Goal: Task Accomplishment & Management: Complete application form

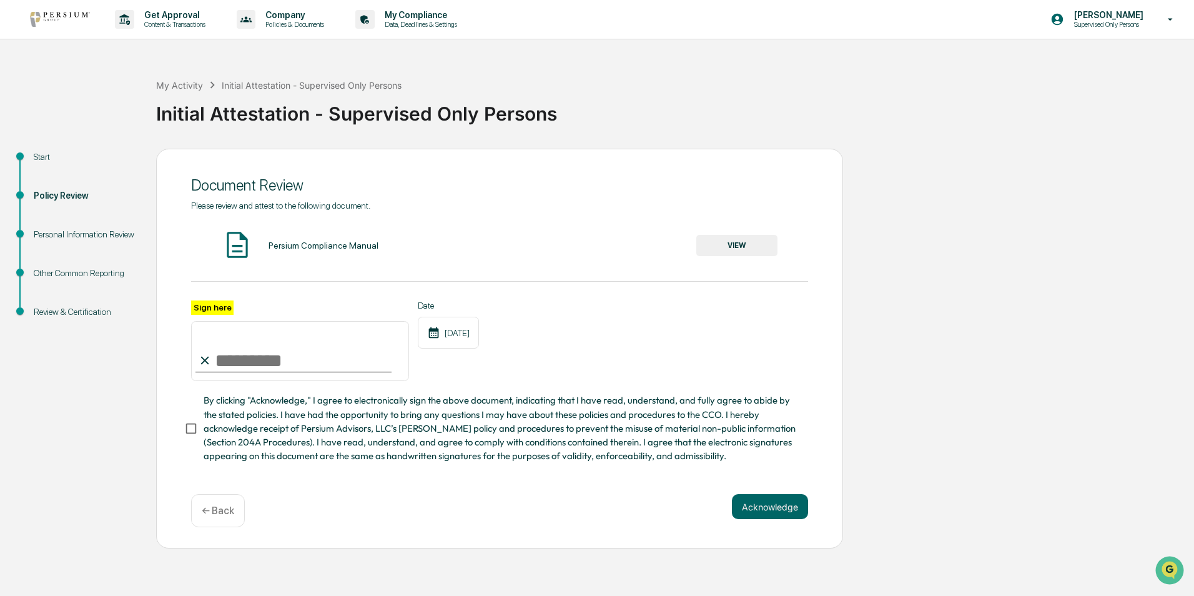
click at [237, 373] on input "Sign here" at bounding box center [300, 351] width 218 height 60
type input "**********"
click at [741, 247] on button "VIEW" at bounding box center [736, 245] width 81 height 21
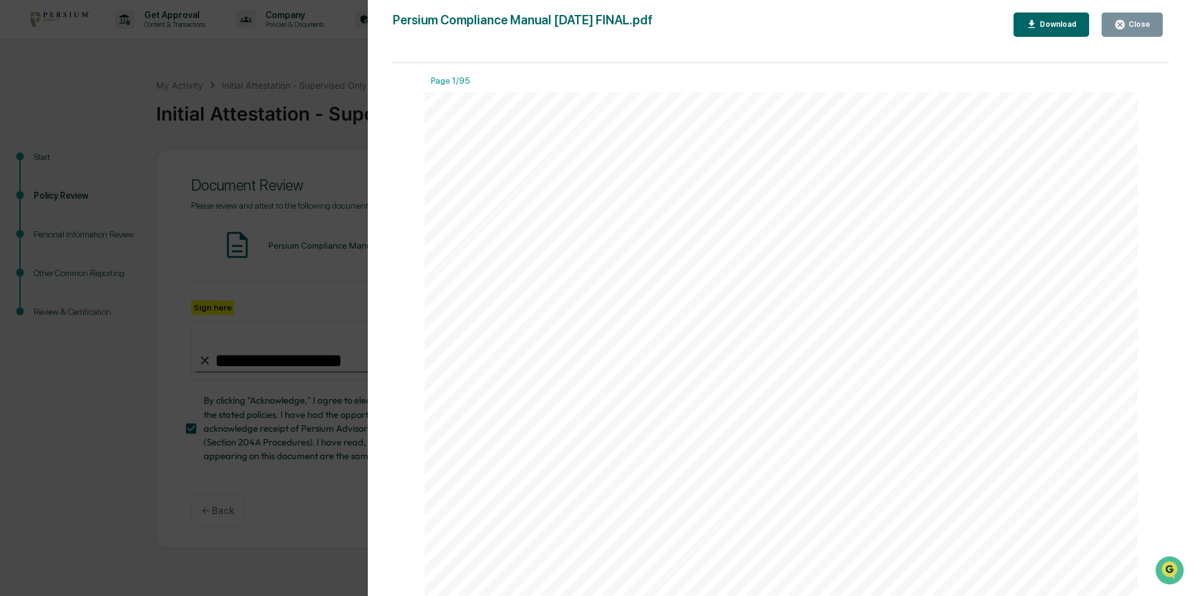
click at [1055, 20] on div "Download" at bounding box center [1056, 24] width 39 height 9
click at [1129, 17] on button "Close" at bounding box center [1132, 24] width 61 height 24
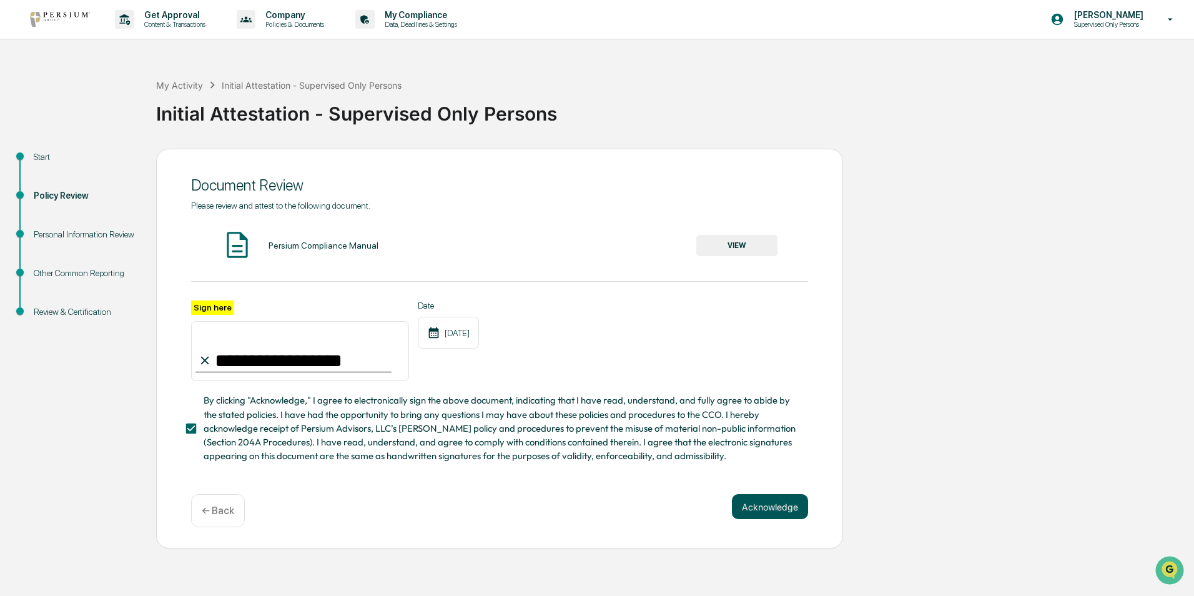
click at [781, 510] on button "Acknowledge" at bounding box center [770, 506] width 76 height 25
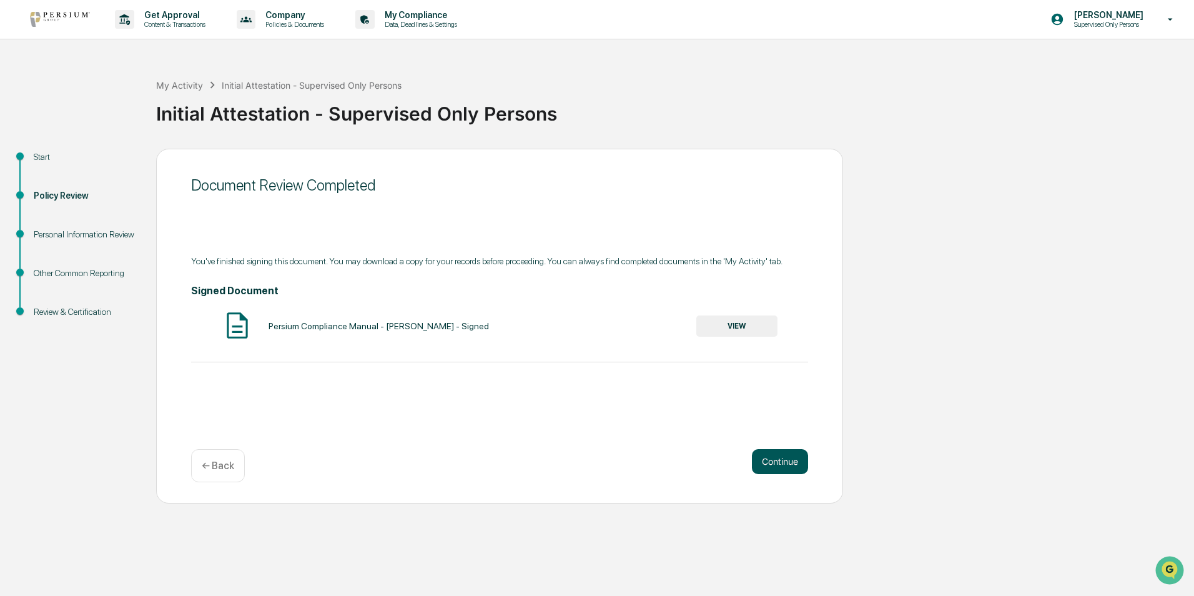
click at [779, 450] on button "Continue" at bounding box center [780, 461] width 56 height 25
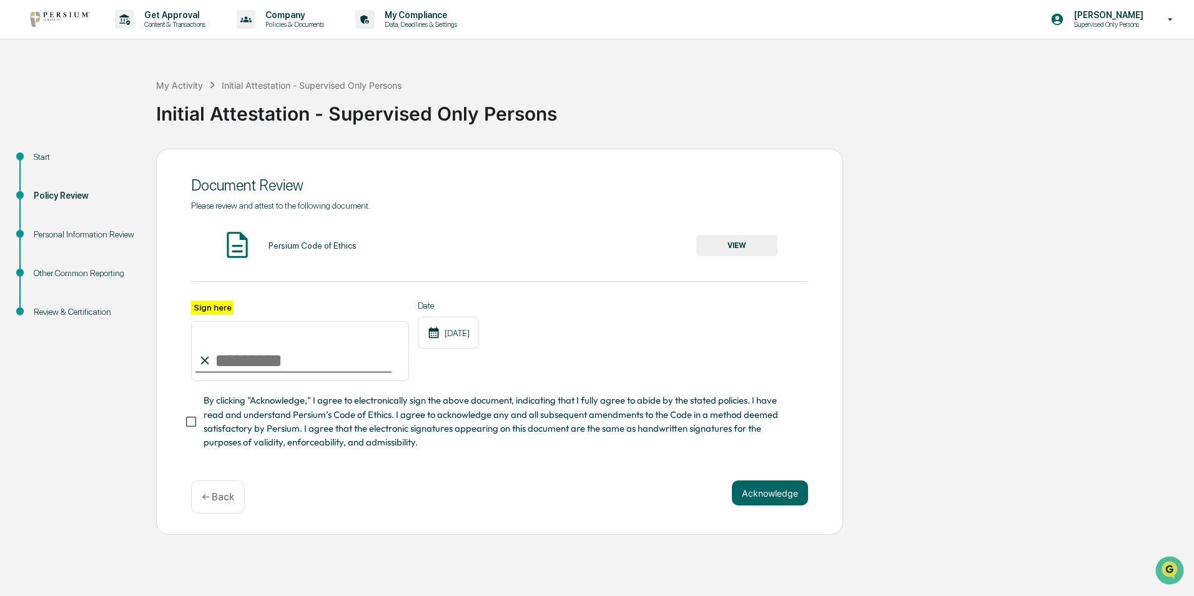
click at [735, 237] on button "VIEW" at bounding box center [736, 245] width 81 height 21
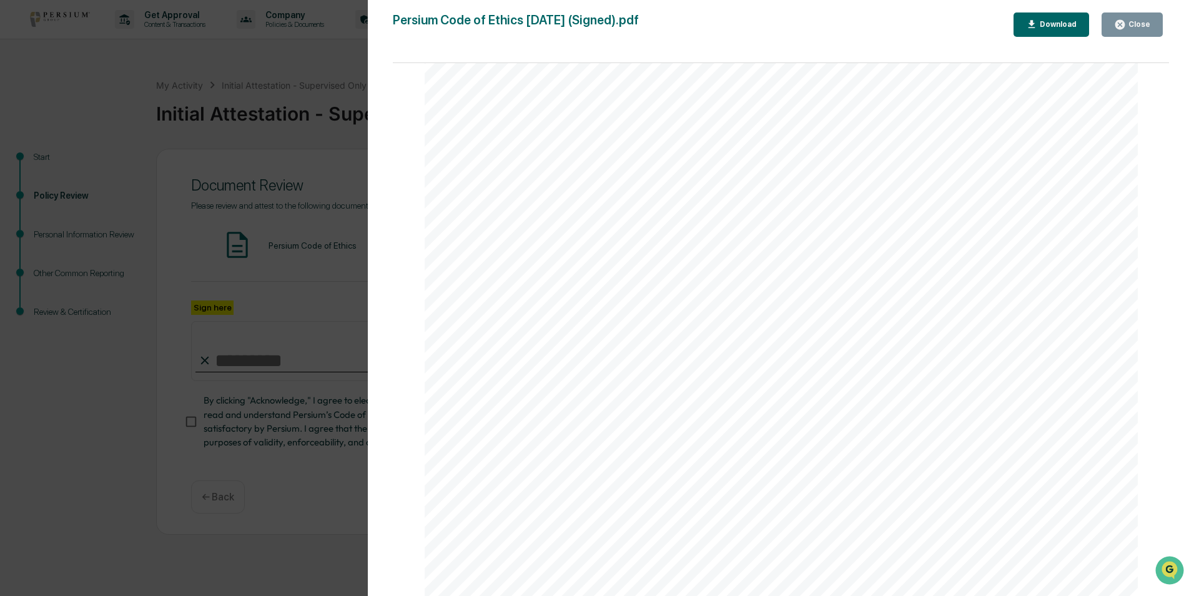
scroll to position [3247, 0]
drag, startPoint x: 293, startPoint y: 371, endPoint x: 287, endPoint y: 365, distance: 7.9
click at [288, 367] on div "Version History [DATE] 07:24 PM [PERSON_NAME] [DATE] 09:40 PM [PERSON_NAME] Per…" at bounding box center [597, 298] width 1194 height 596
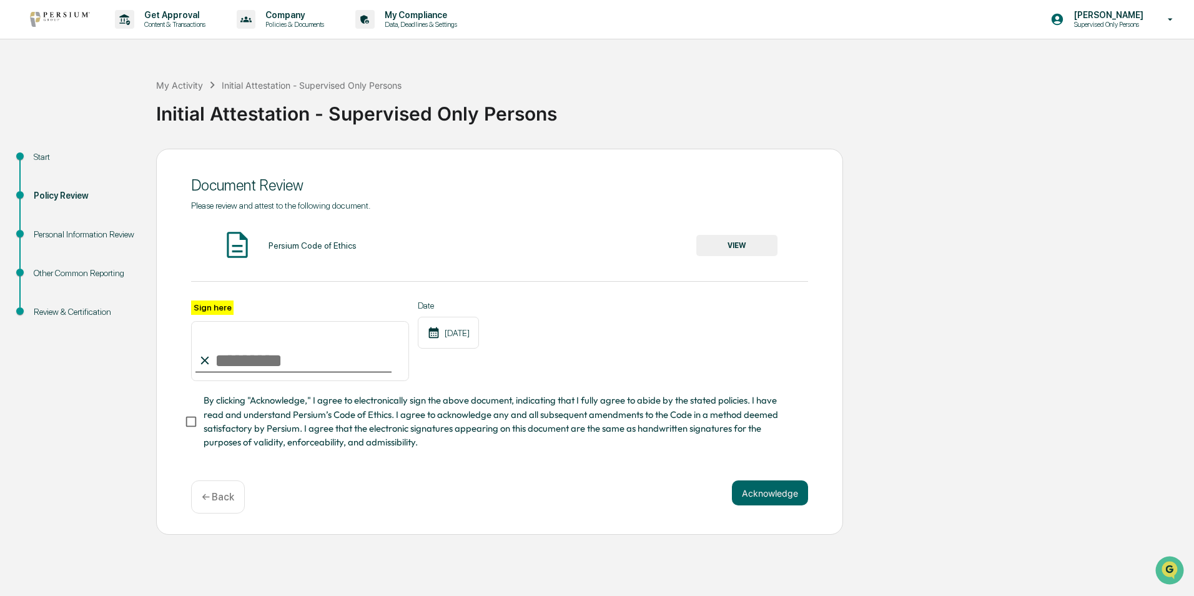
click at [276, 355] on input "Sign here" at bounding box center [300, 351] width 218 height 60
click at [265, 367] on input "**********" at bounding box center [300, 351] width 218 height 60
type input "**********"
click at [773, 501] on button "Acknowledge" at bounding box center [770, 492] width 76 height 25
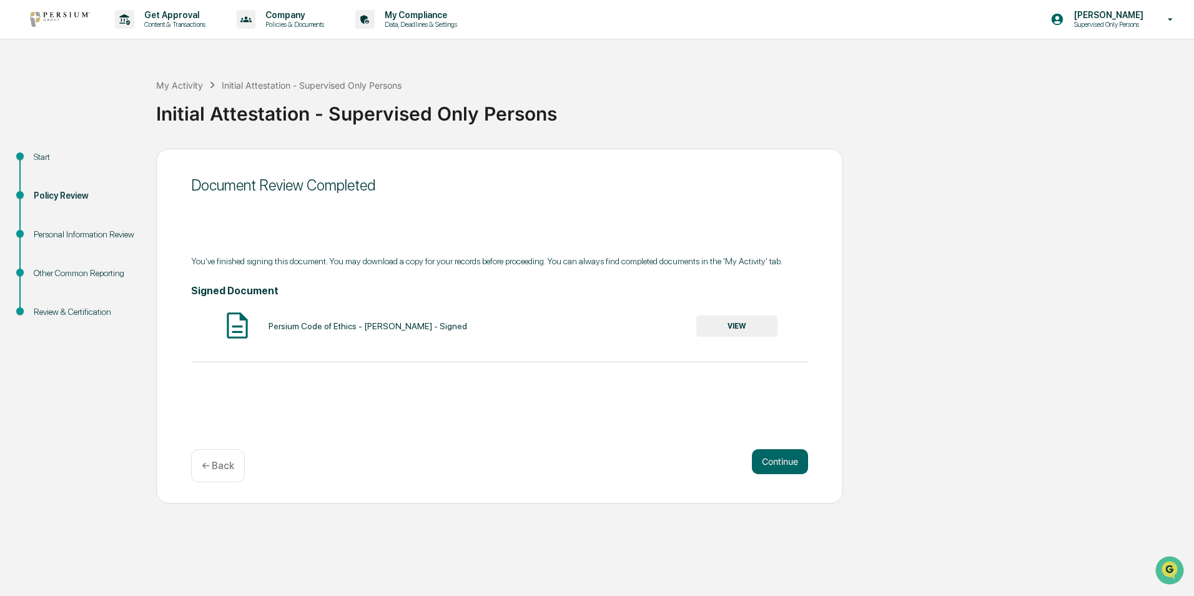
click at [756, 323] on button "VIEW" at bounding box center [736, 325] width 81 height 21
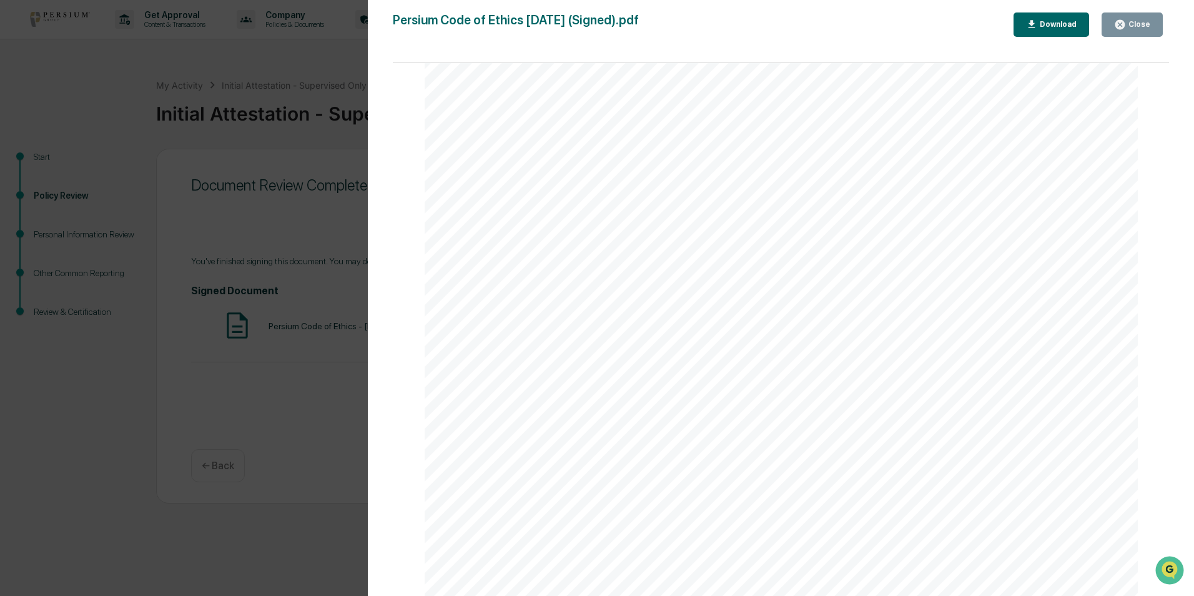
scroll to position [7852, 0]
drag, startPoint x: 305, startPoint y: 388, endPoint x: 299, endPoint y: 393, distance: 8.0
click at [302, 392] on div "Version History [DATE] 01:05 PM [PERSON_NAME] Persium Code of Ethics [DATE] (Si…" at bounding box center [597, 298] width 1194 height 596
click at [307, 417] on div "Version History [DATE] 01:05 PM [PERSON_NAME] Persium Code of Ethics [DATE] (Si…" at bounding box center [597, 298] width 1194 height 596
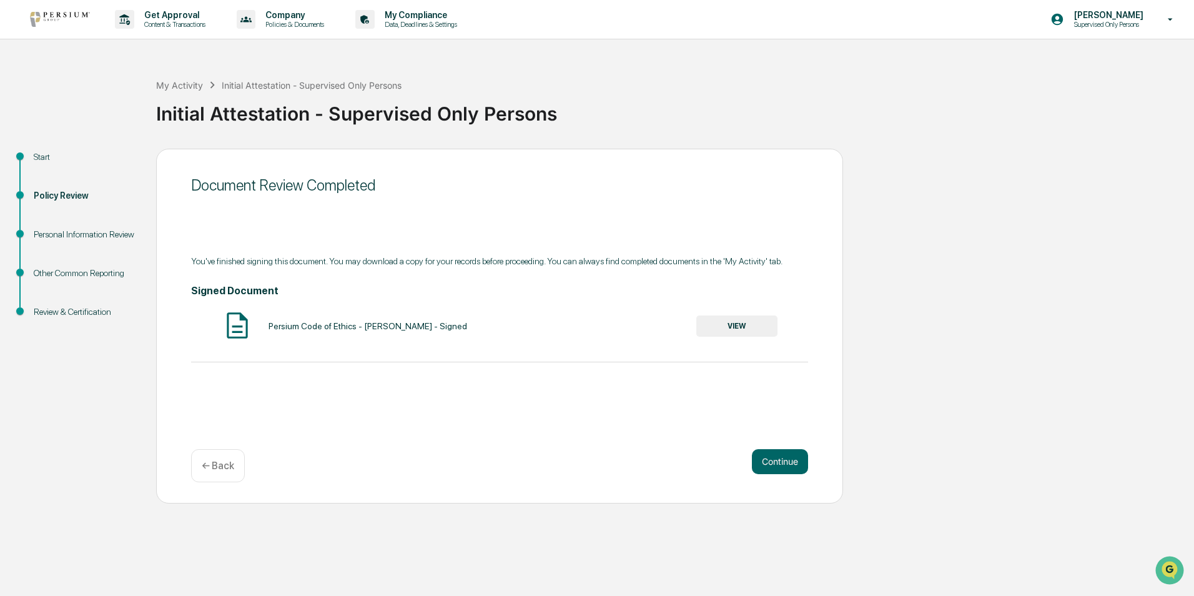
click at [746, 320] on button "VIEW" at bounding box center [736, 325] width 81 height 21
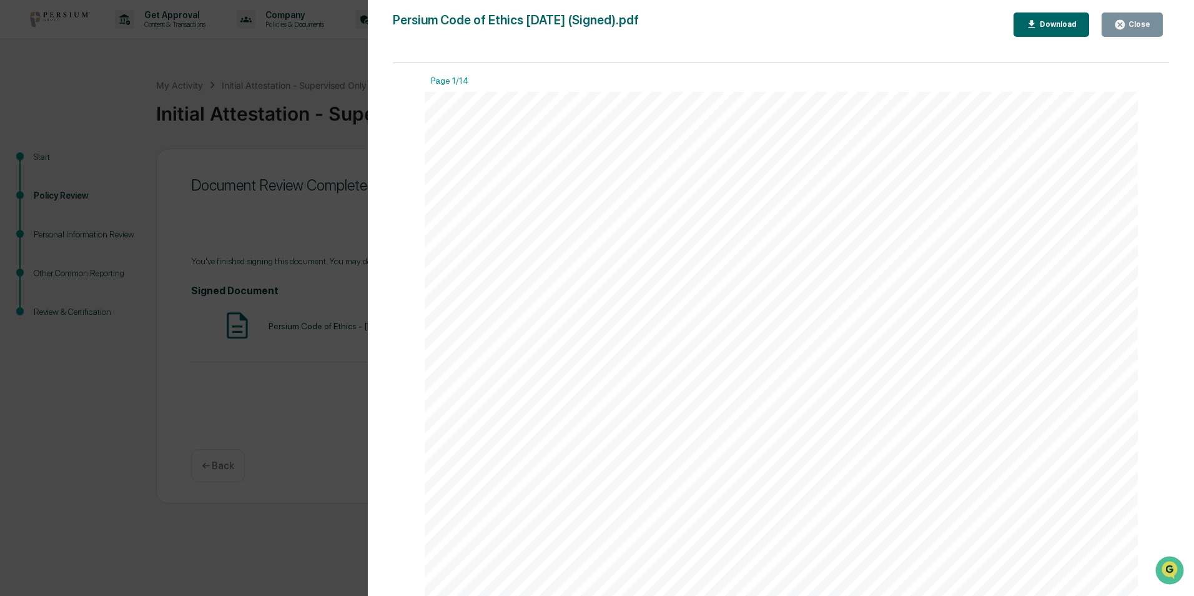
click at [328, 366] on div "Version History [DATE] 01:05 PM [PERSON_NAME] Persium Code of Ethics [DATE] (Si…" at bounding box center [597, 298] width 1194 height 596
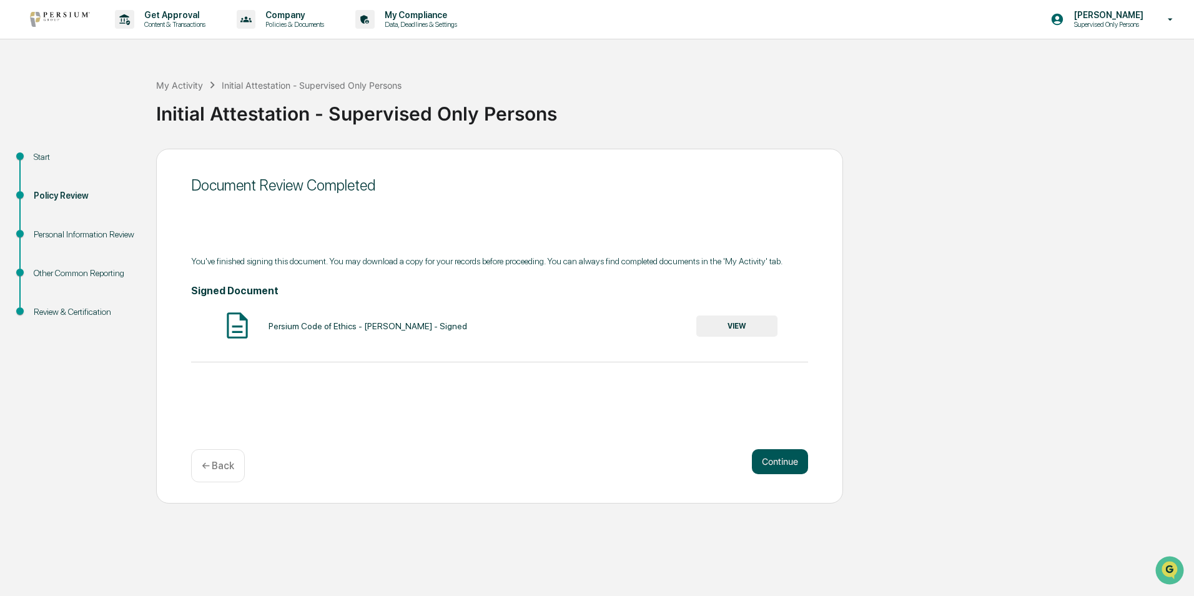
click at [781, 454] on button "Continue" at bounding box center [780, 461] width 56 height 25
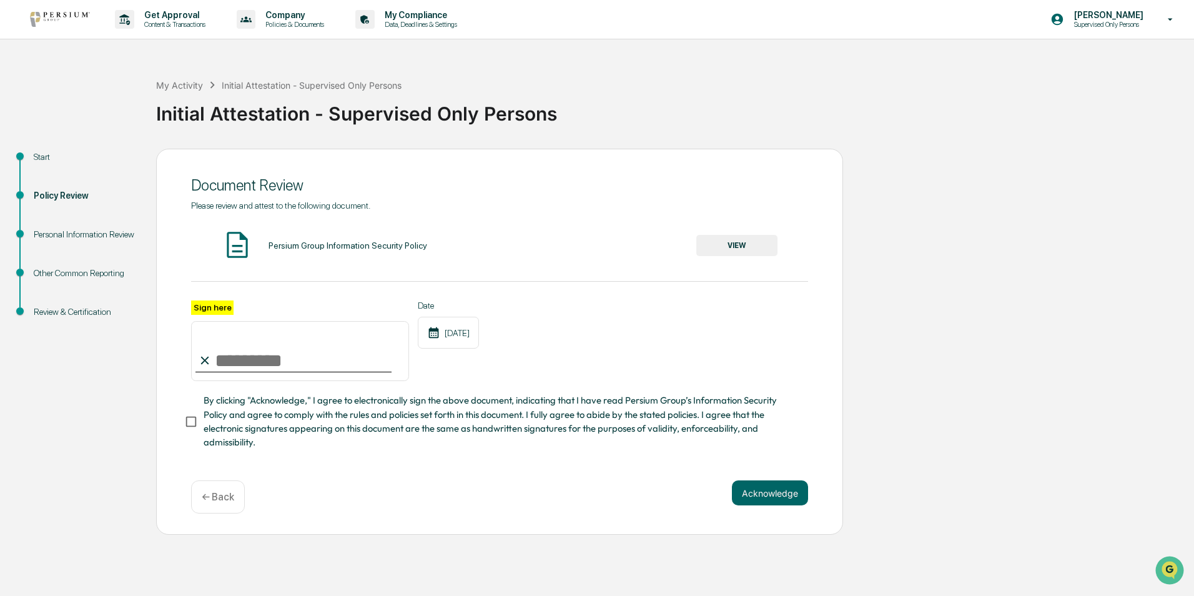
drag, startPoint x: 298, startPoint y: 364, endPoint x: 292, endPoint y: 377, distance: 14.3
click at [299, 364] on input "Sign here" at bounding box center [300, 351] width 218 height 60
click at [268, 360] on input "**********" at bounding box center [300, 351] width 218 height 60
type input "**********"
click at [771, 496] on button "Acknowledge" at bounding box center [770, 492] width 76 height 25
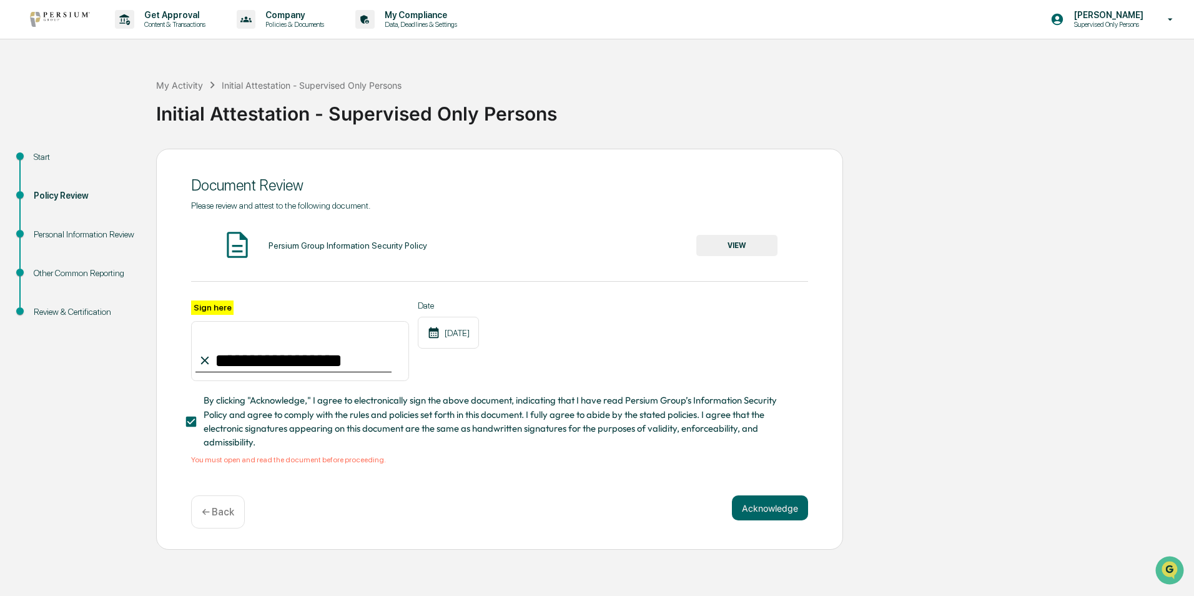
click at [735, 226] on div "**********" at bounding box center [499, 332] width 617 height 264
click at [736, 242] on button "VIEW" at bounding box center [736, 245] width 81 height 21
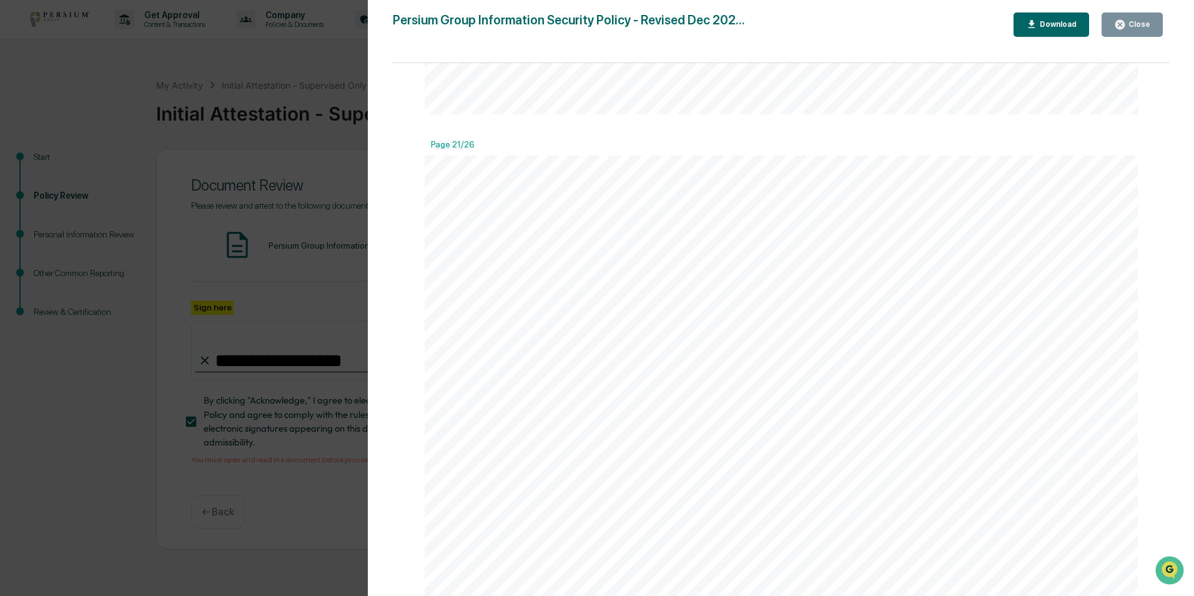
scroll to position [19216, 0]
click at [1125, 24] on icon "button" at bounding box center [1119, 24] width 9 height 9
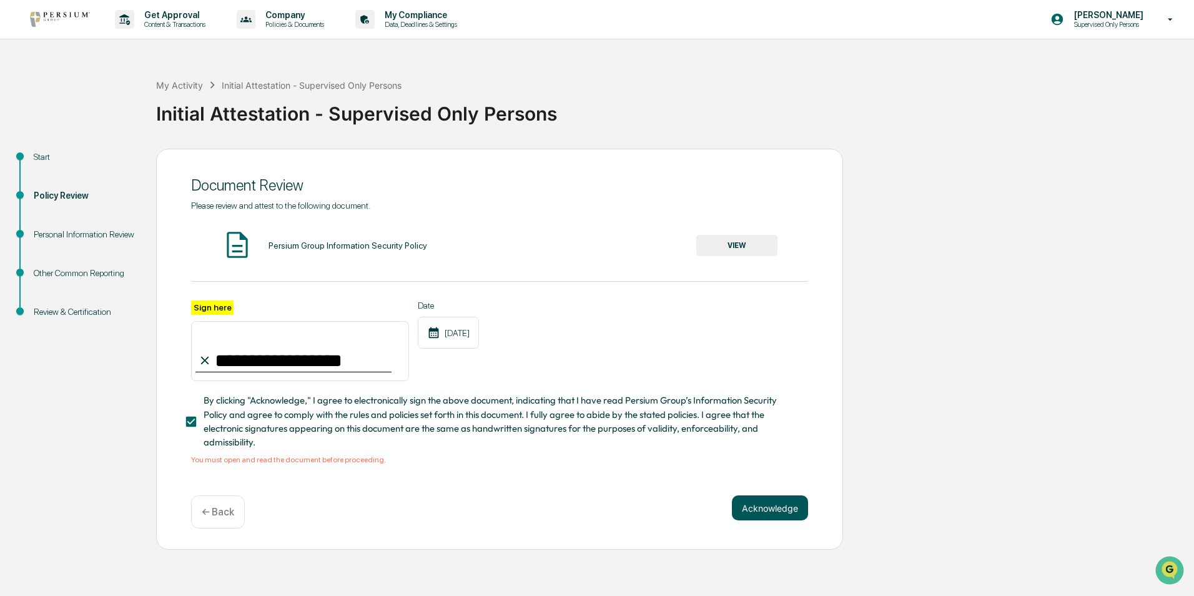
click at [776, 514] on button "Acknowledge" at bounding box center [770, 507] width 76 height 25
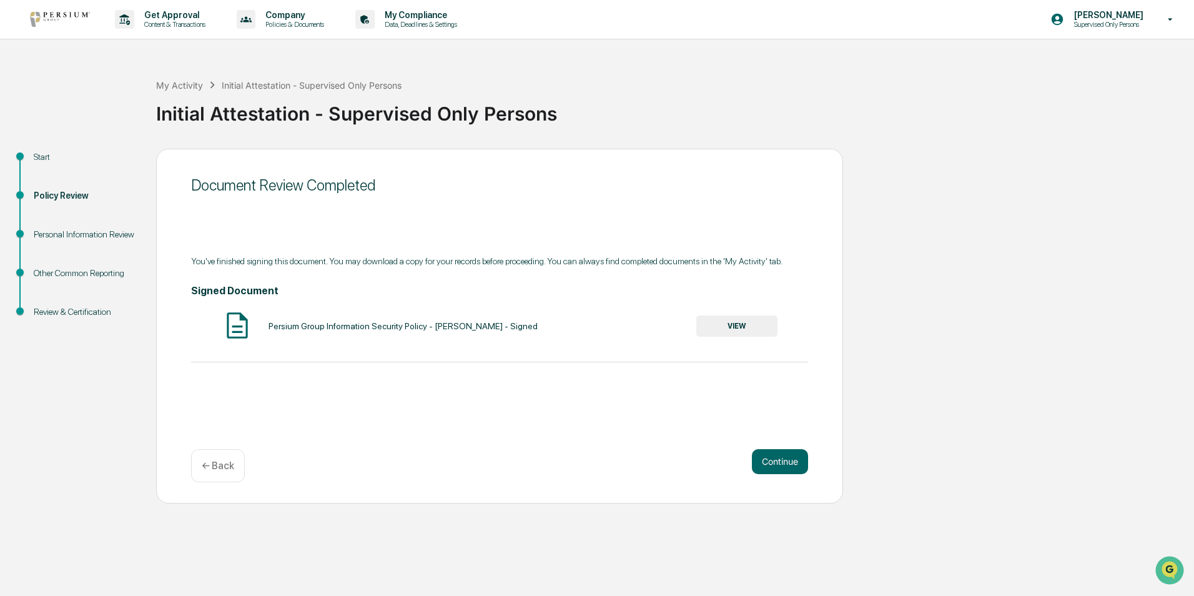
click at [731, 326] on button "VIEW" at bounding box center [736, 325] width 81 height 21
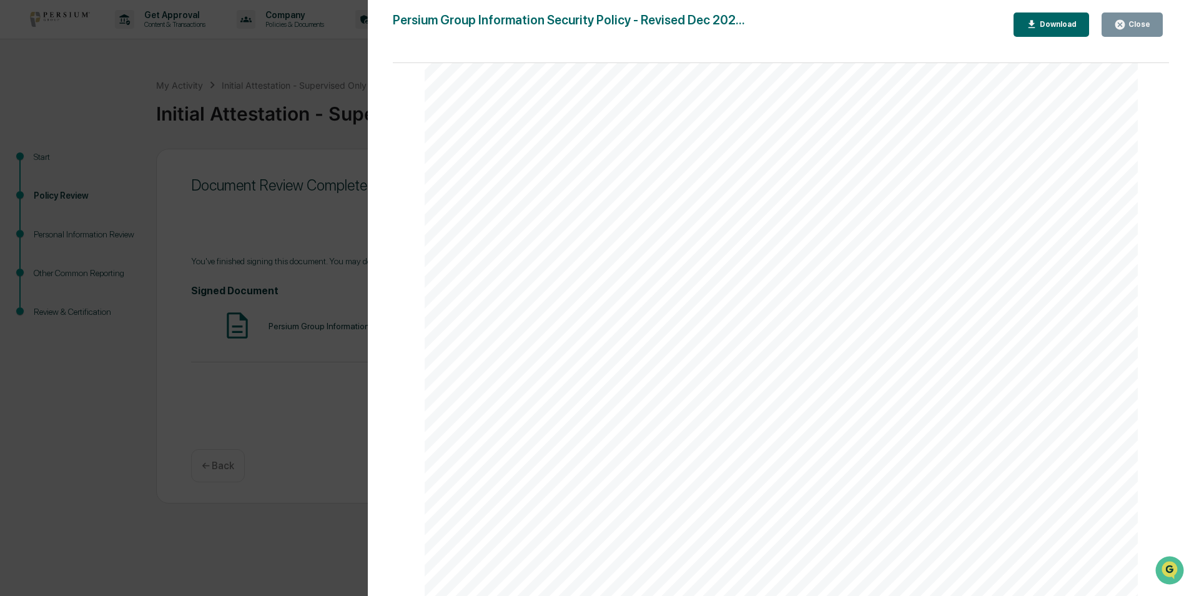
scroll to position [562, 0]
drag, startPoint x: 720, startPoint y: 21, endPoint x: 774, endPoint y: 29, distance: 54.4
click at [774, 29] on div "Persium Group Information Security Policy - Revised Dec 202... Close Download" at bounding box center [781, 24] width 776 height 24
click at [324, 400] on div "Version History [DATE] 01:06 PM [PERSON_NAME] Persium Group Information Securit…" at bounding box center [597, 298] width 1194 height 596
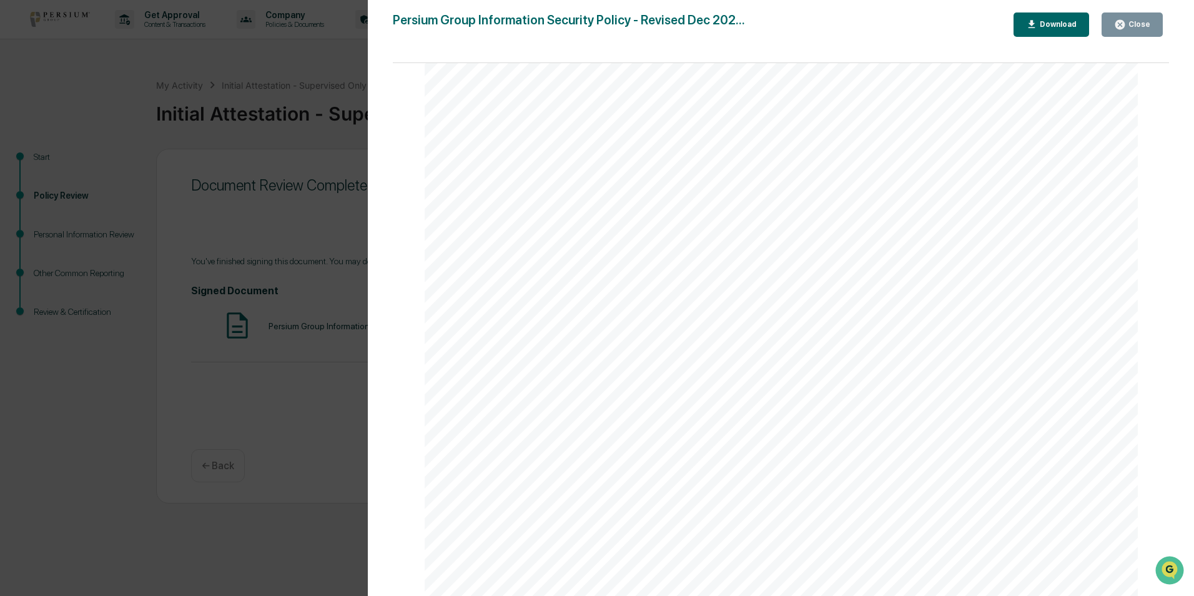
drag, startPoint x: 1140, startPoint y: 16, endPoint x: 1137, endPoint y: 22, distance: 6.7
click at [1140, 17] on button "Close" at bounding box center [1132, 24] width 61 height 24
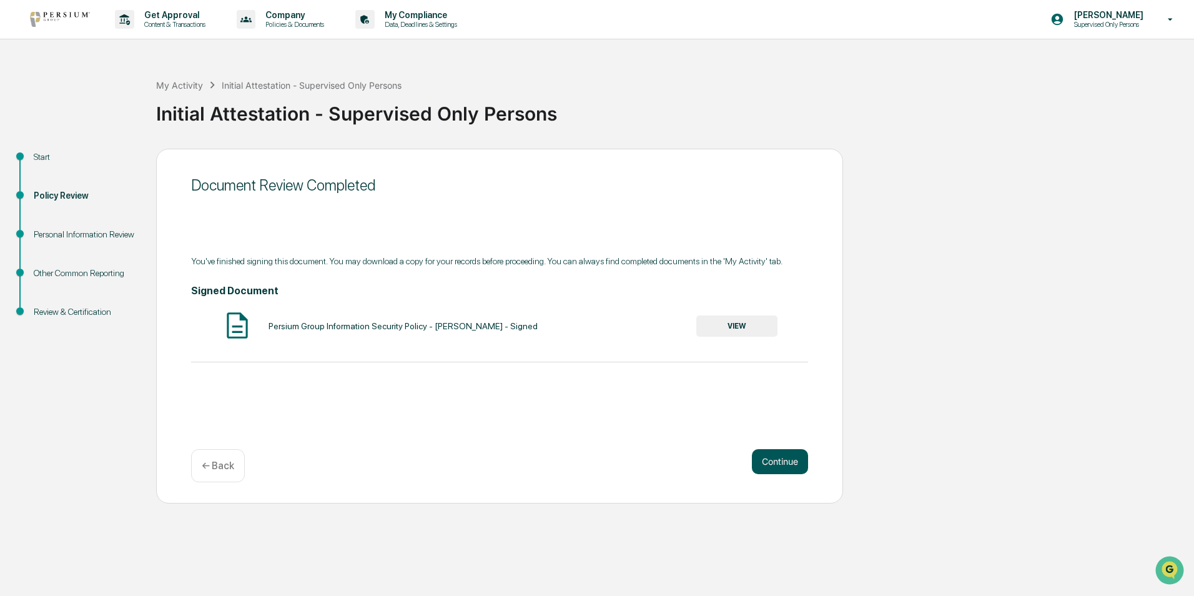
click at [774, 470] on div "Continue ← Back" at bounding box center [499, 465] width 617 height 33
drag, startPoint x: 774, startPoint y: 470, endPoint x: 770, endPoint y: 459, distance: 11.3
click at [770, 459] on button "Continue" at bounding box center [780, 461] width 56 height 25
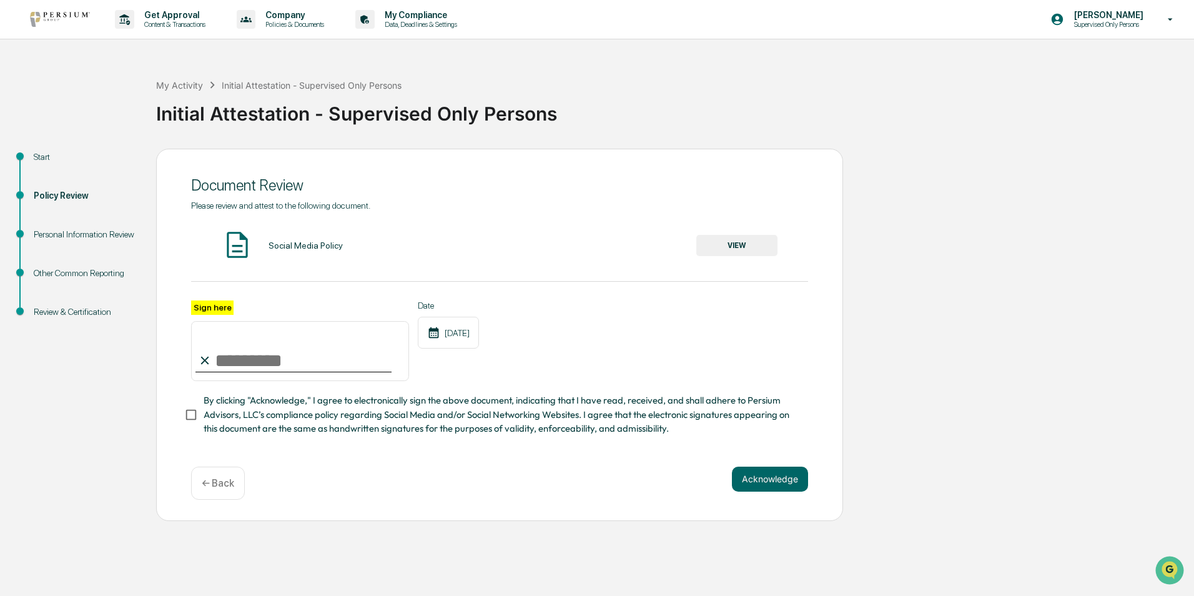
click at [330, 357] on input "Sign here" at bounding box center [300, 351] width 218 height 60
drag, startPoint x: 264, startPoint y: 363, endPoint x: 292, endPoint y: 355, distance: 29.7
click at [272, 360] on input "**********" at bounding box center [300, 351] width 218 height 60
type input "**********"
click at [786, 484] on button "Acknowledge" at bounding box center [770, 478] width 76 height 25
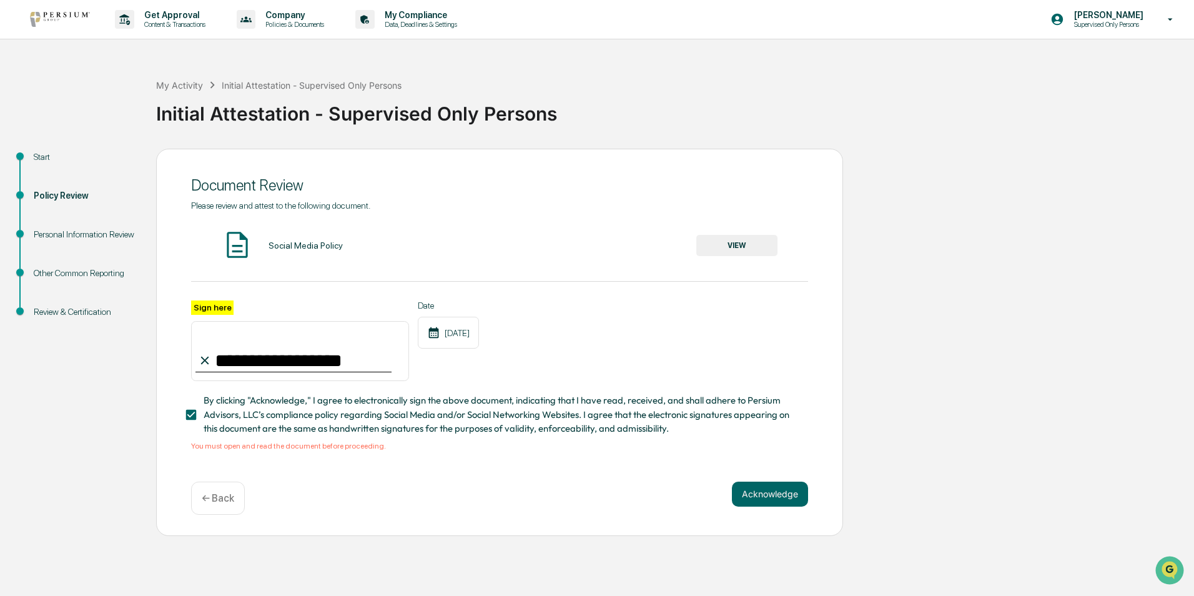
click at [725, 237] on button "VIEW" at bounding box center [736, 245] width 81 height 21
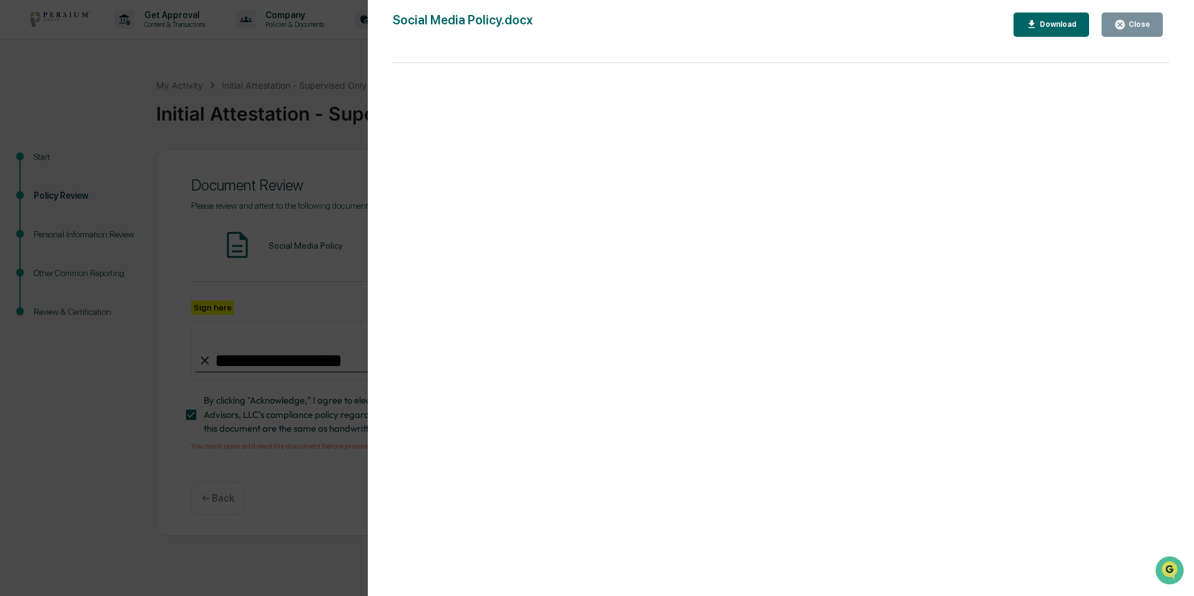
click at [1130, 31] on button "Close" at bounding box center [1132, 24] width 61 height 24
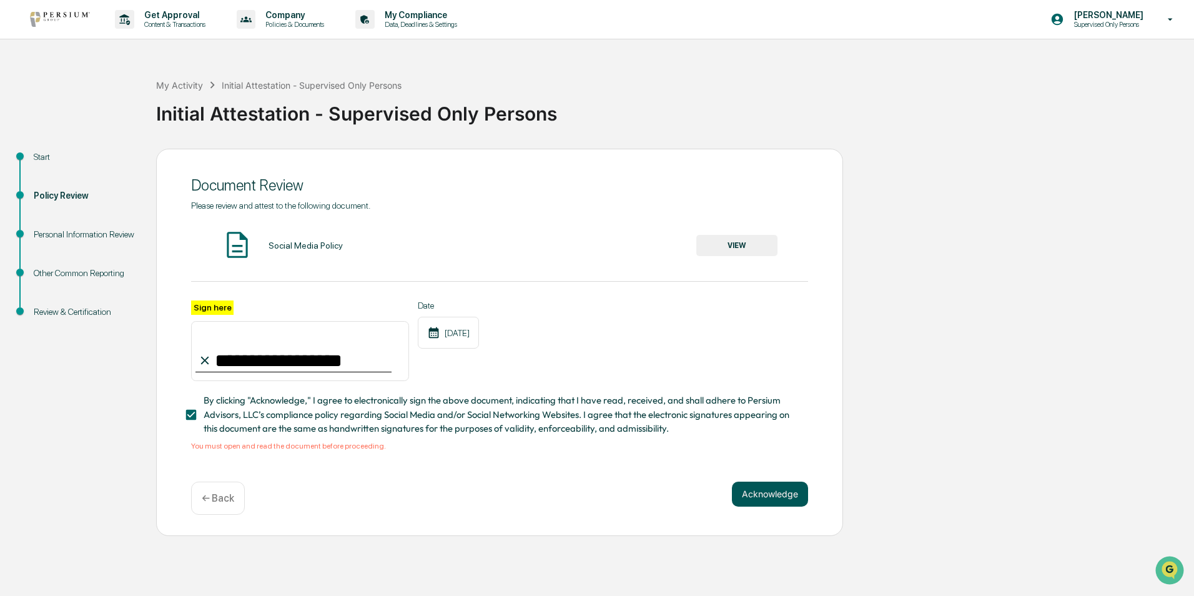
click at [764, 499] on button "Acknowledge" at bounding box center [770, 493] width 76 height 25
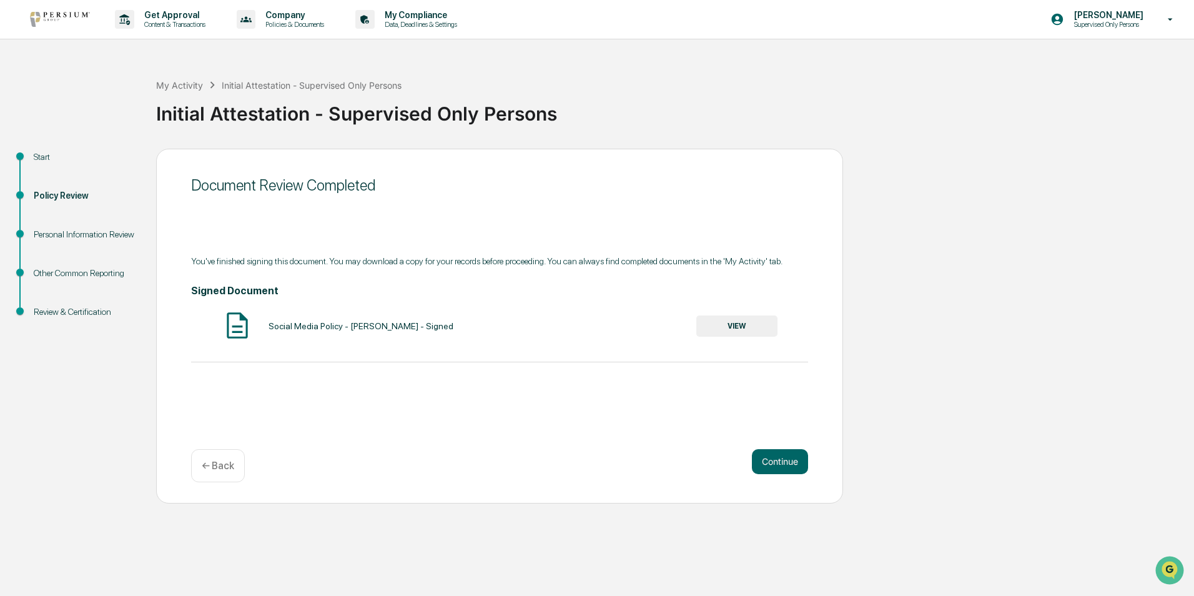
click at [757, 323] on button "VIEW" at bounding box center [736, 325] width 81 height 21
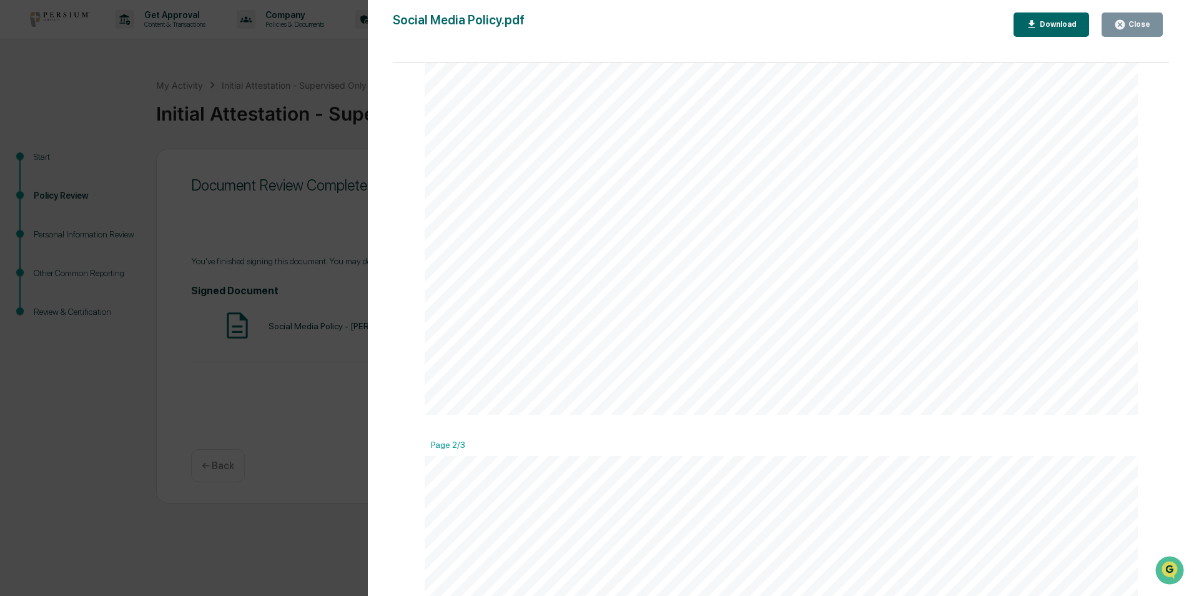
scroll to position [812, 0]
click at [1133, 27] on div "Close" at bounding box center [1138, 24] width 24 height 9
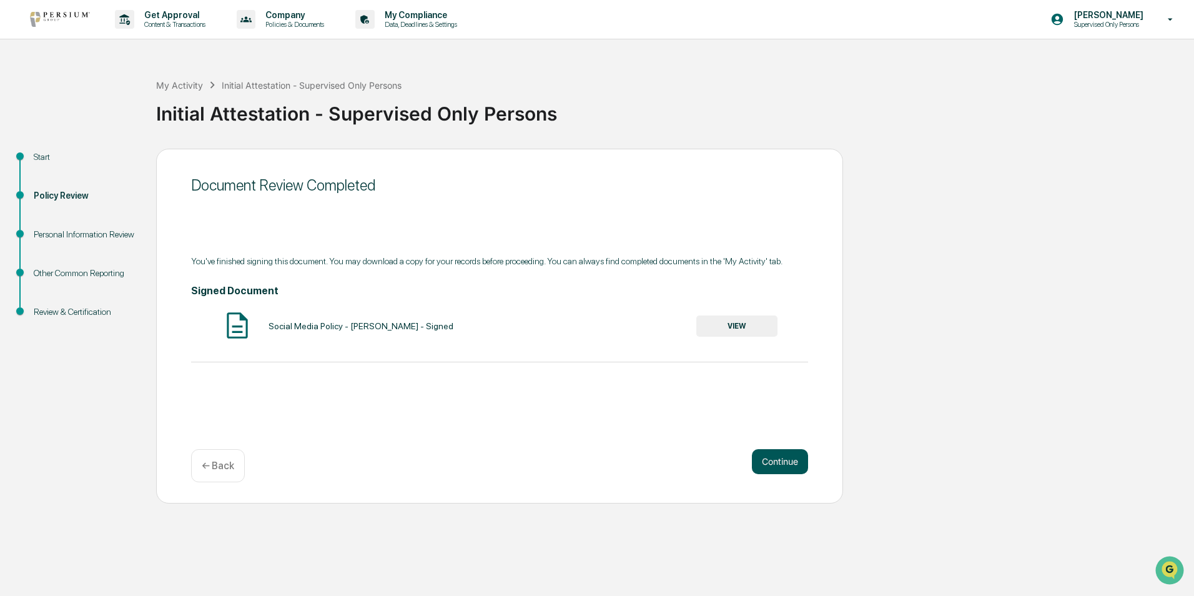
click at [795, 467] on button "Continue" at bounding box center [780, 461] width 56 height 25
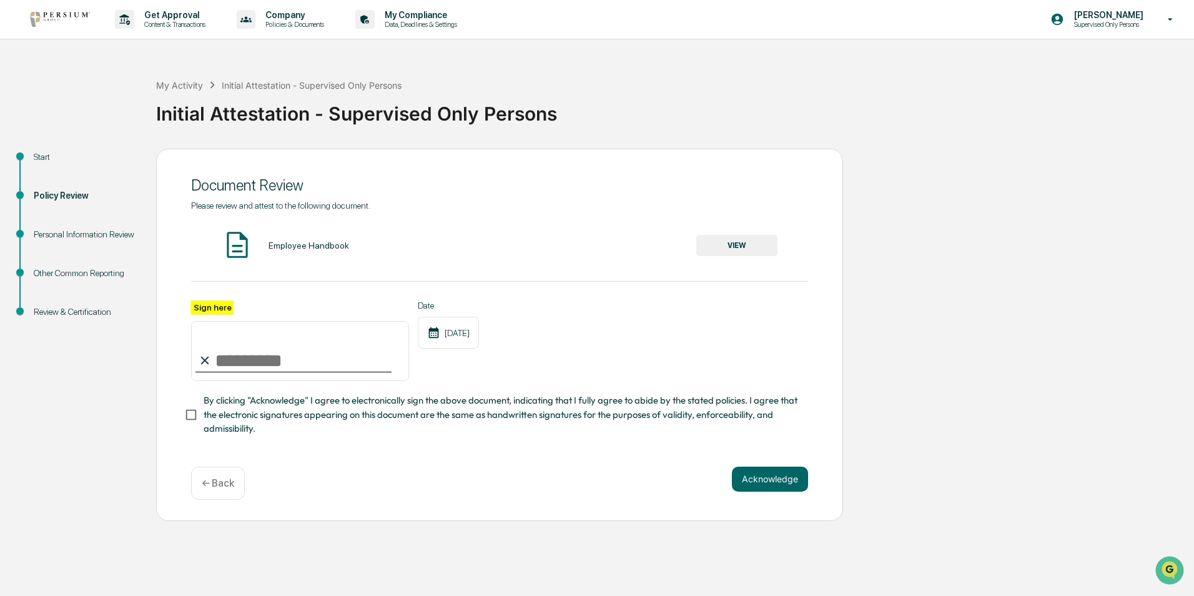
drag, startPoint x: 328, startPoint y: 360, endPoint x: 318, endPoint y: 376, distance: 18.7
click at [328, 361] on input "Sign here" at bounding box center [300, 351] width 218 height 60
click at [266, 360] on input "**********" at bounding box center [300, 351] width 218 height 60
type input "**********"
click at [747, 235] on button "VIEW" at bounding box center [736, 245] width 81 height 21
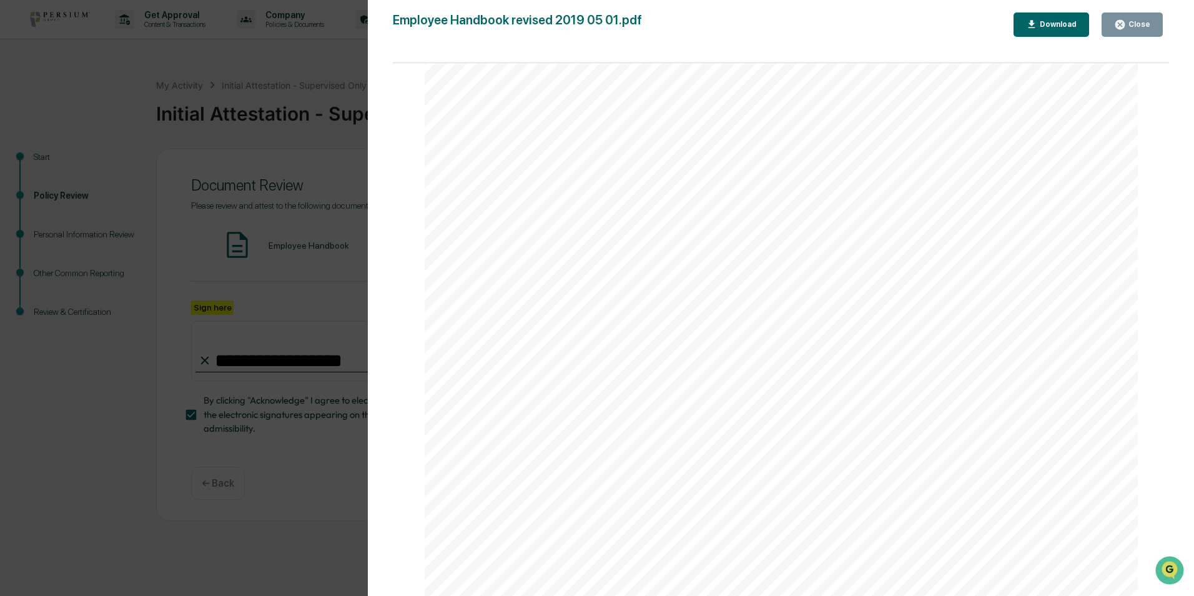
scroll to position [624, 0]
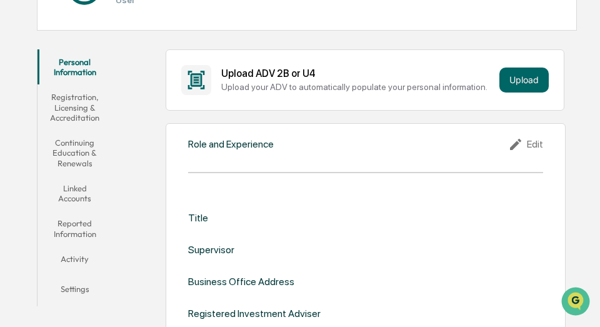
scroll to position [187, 0]
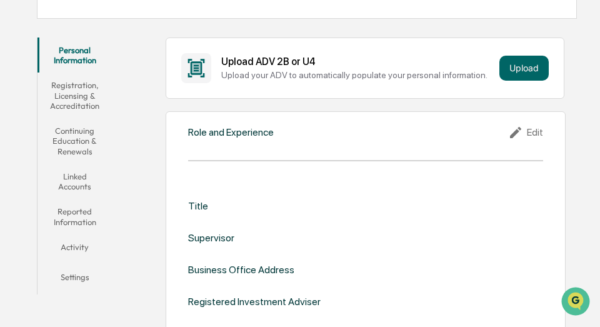
click at [540, 131] on div "Edit" at bounding box center [525, 132] width 35 height 15
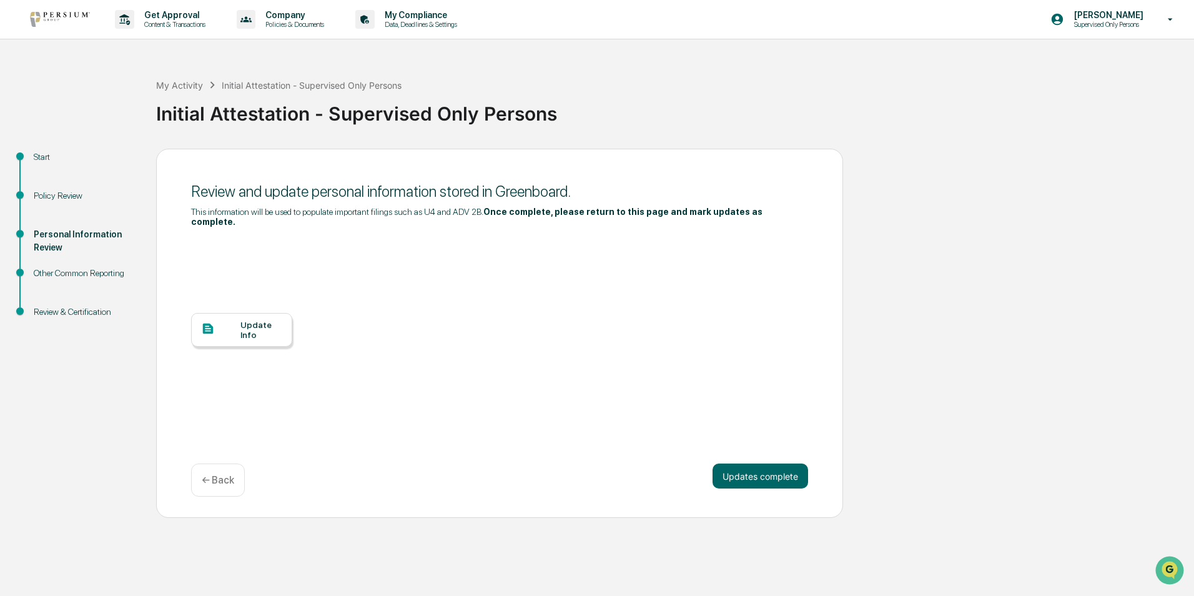
click at [239, 322] on div at bounding box center [220, 330] width 39 height 16
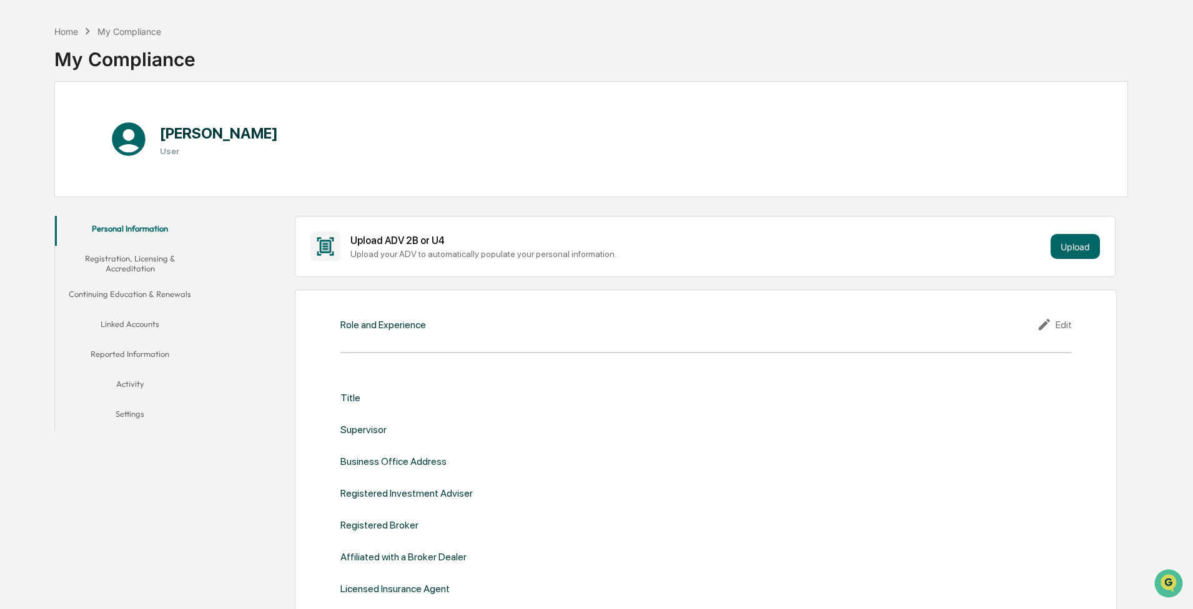
scroll to position [62, 0]
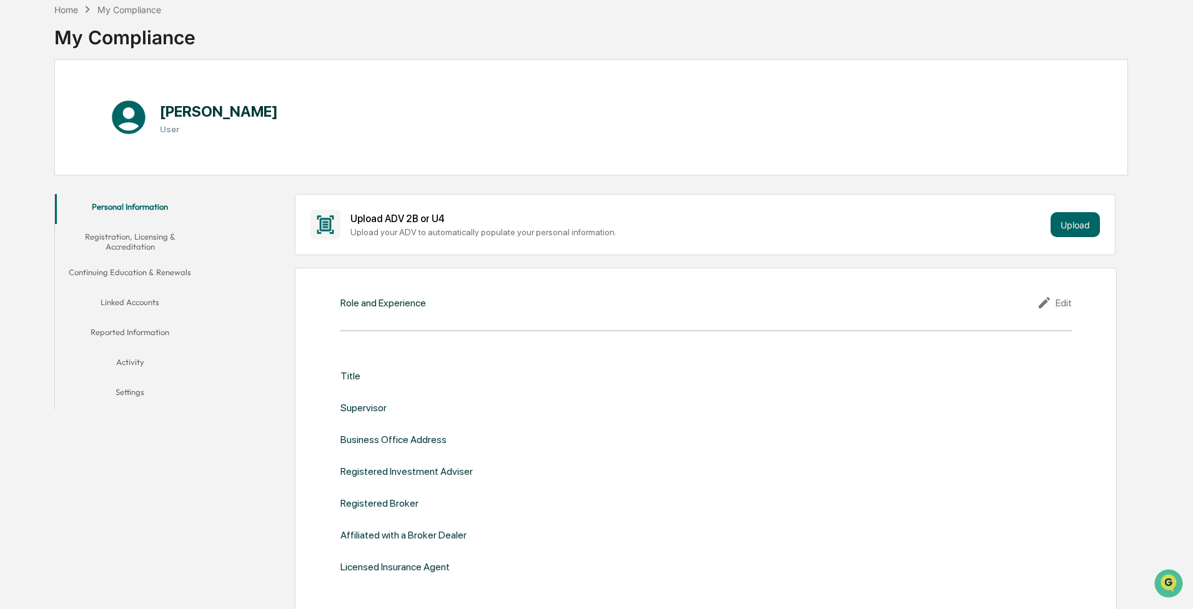
click at [599, 304] on icon at bounding box center [1046, 302] width 19 height 15
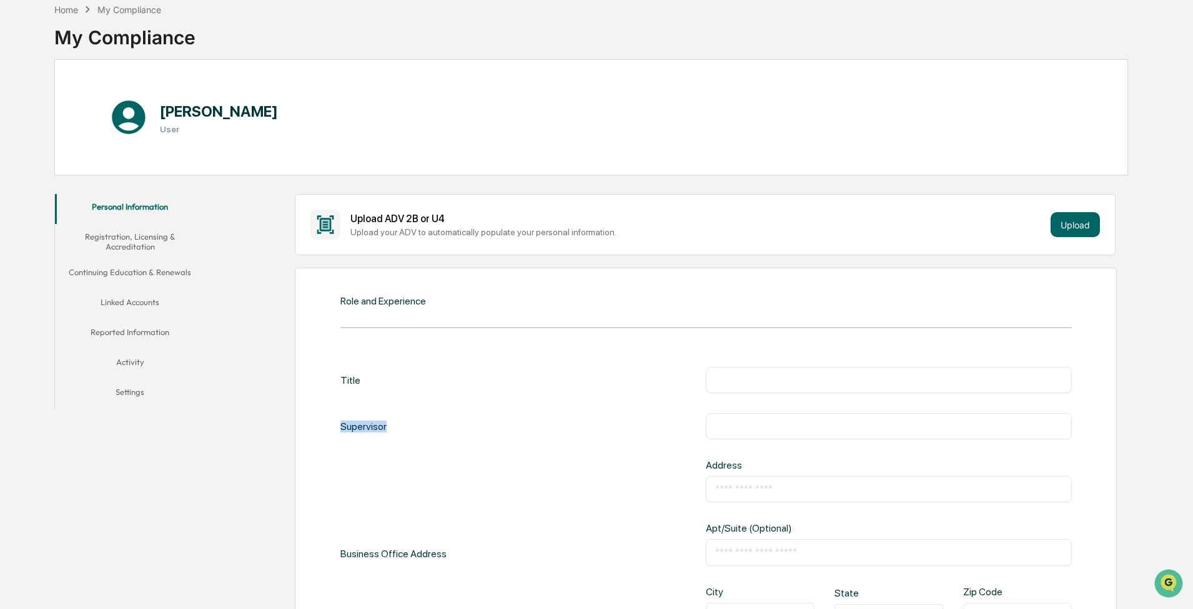
click at [599, 326] on div "Title ​ Supervisor ​ Business Office Address Address ​ Apt/Suite (Optional) ​ C…" at bounding box center [705, 599] width 731 height 465
drag, startPoint x: 822, startPoint y: 393, endPoint x: 816, endPoint y: 375, distance: 19.6
click at [599, 326] on input "text" at bounding box center [888, 380] width 347 height 12
drag, startPoint x: 763, startPoint y: 372, endPoint x: 762, endPoint y: 382, distance: 10.1
click at [599, 326] on div "​" at bounding box center [889, 380] width 366 height 26
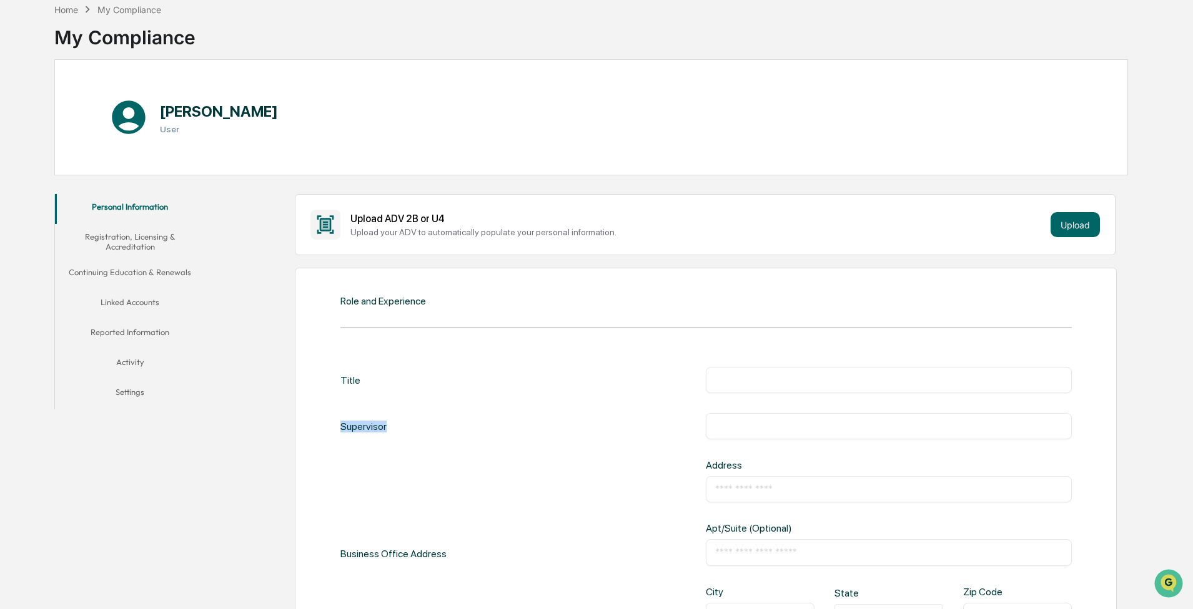
click at [599, 326] on input "text" at bounding box center [888, 380] width 347 height 12
type input "**********"
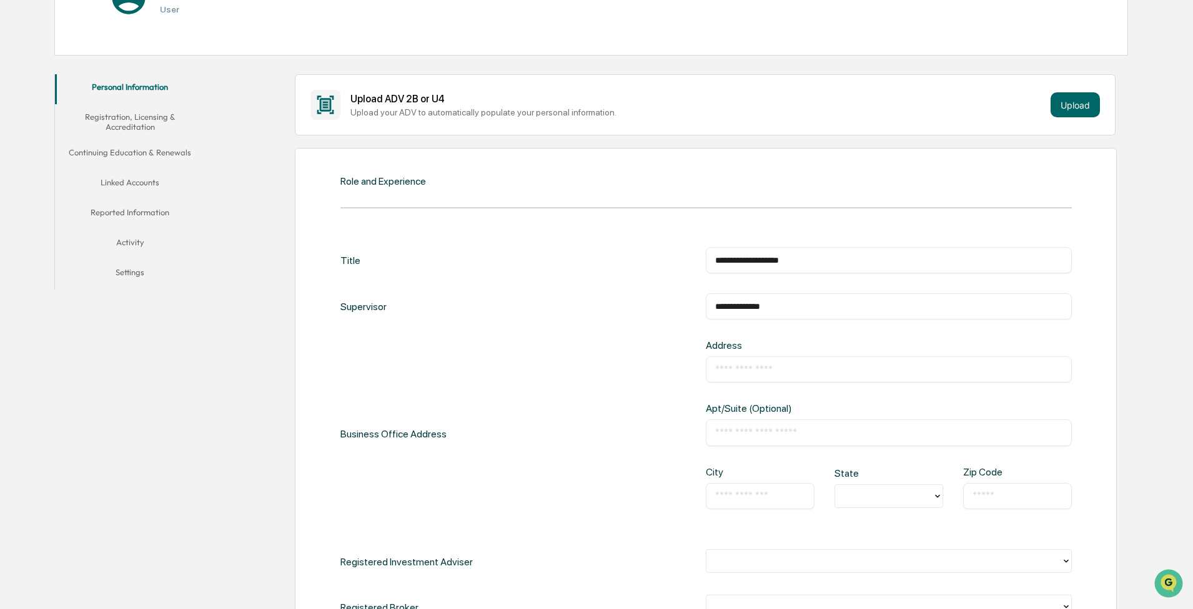
scroll to position [187, 0]
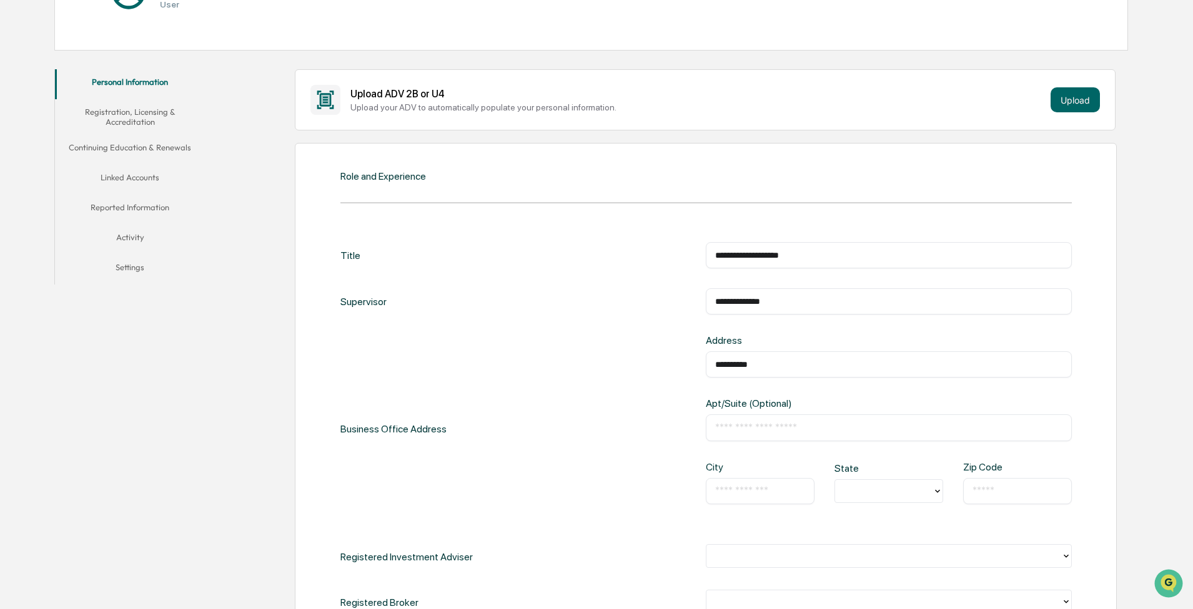
type input "**********"
type input "********"
type input "**"
click at [599, 326] on div "City ​" at bounding box center [760, 482] width 109 height 43
click at [599, 326] on input "text" at bounding box center [760, 491] width 90 height 12
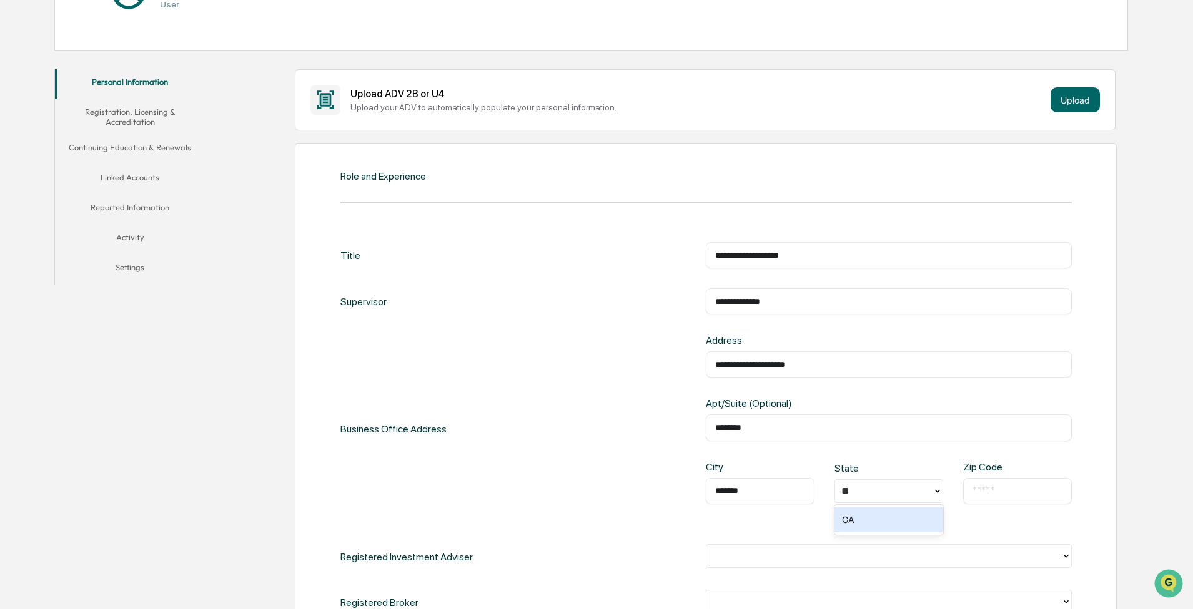
type input "*******"
type input "*****"
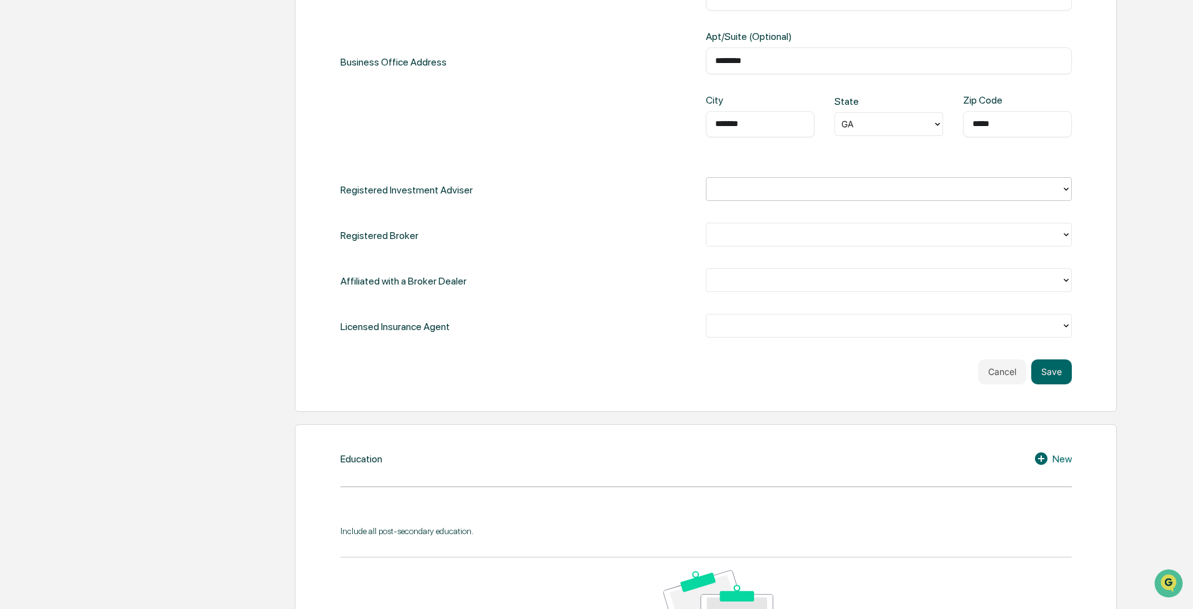
scroll to position [624, 0]
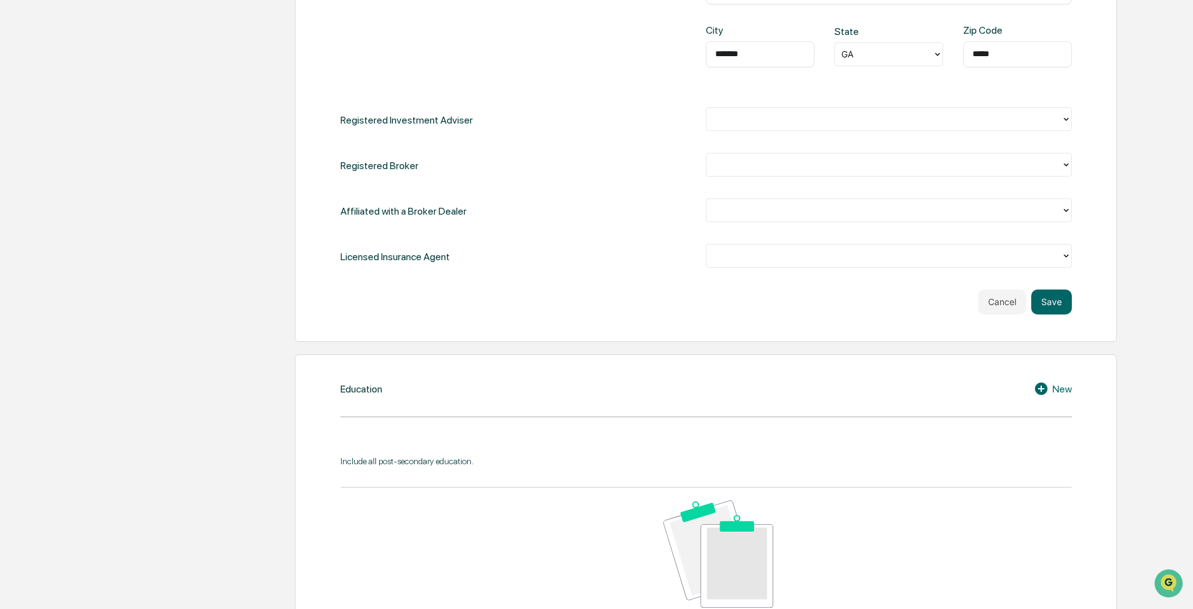
click at [599, 302] on button "Save" at bounding box center [1051, 302] width 41 height 25
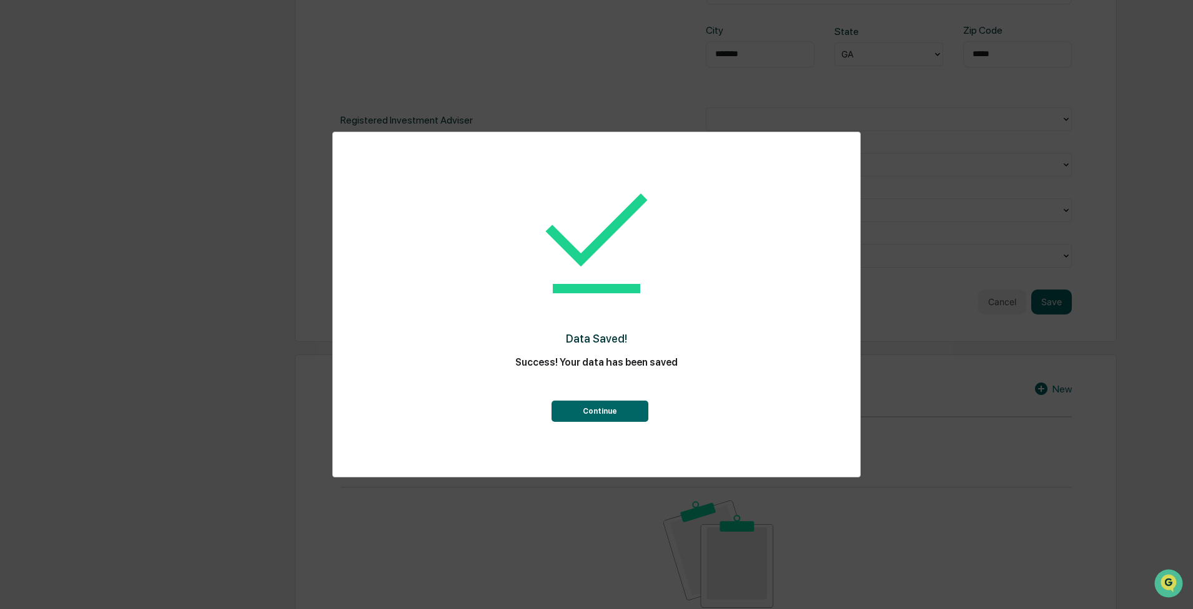
click at [593, 326] on button "Continue" at bounding box center [599, 411] width 97 height 21
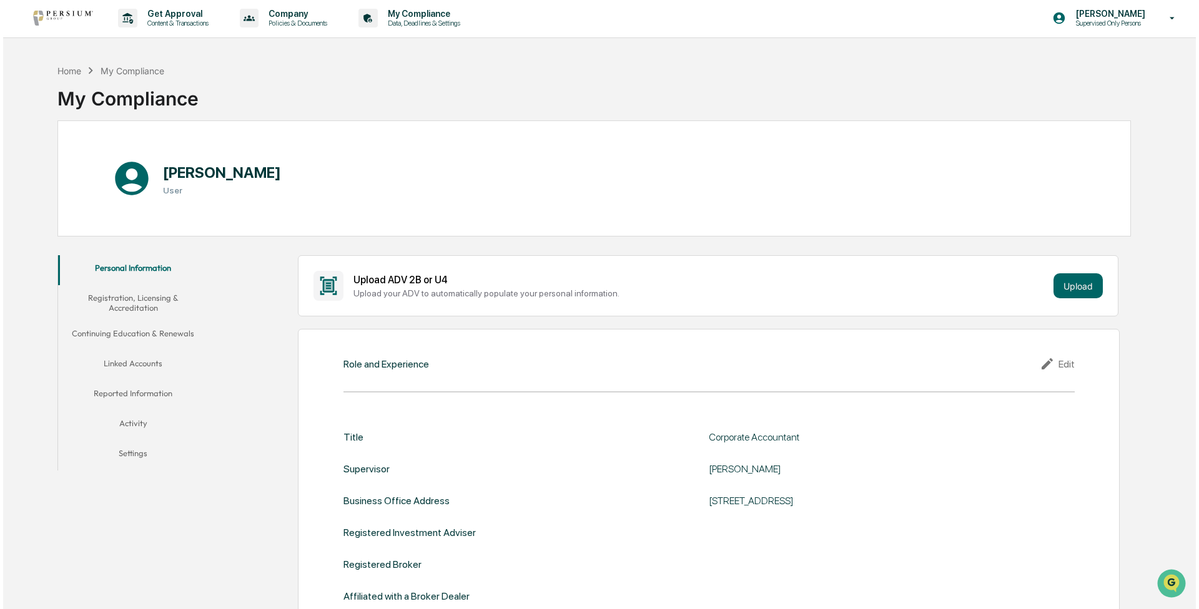
scroll to position [0, 0]
click at [110, 302] on button "Registration, Licensing & Accreditation" at bounding box center [130, 305] width 150 height 36
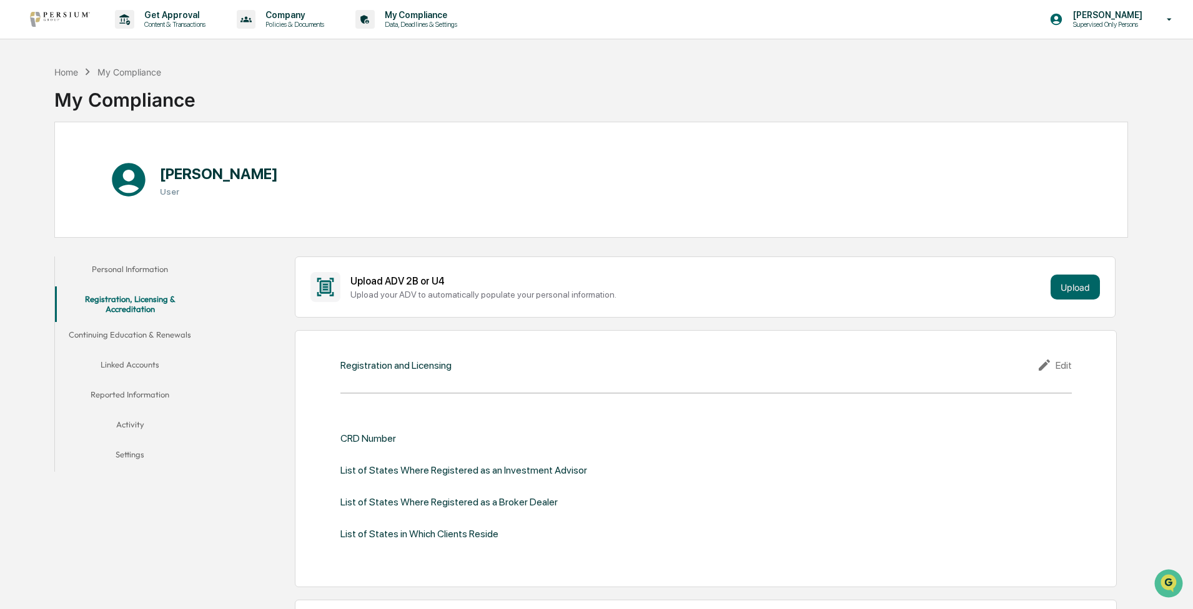
click at [117, 326] on button "Continuing Education & Renewals" at bounding box center [130, 337] width 150 height 30
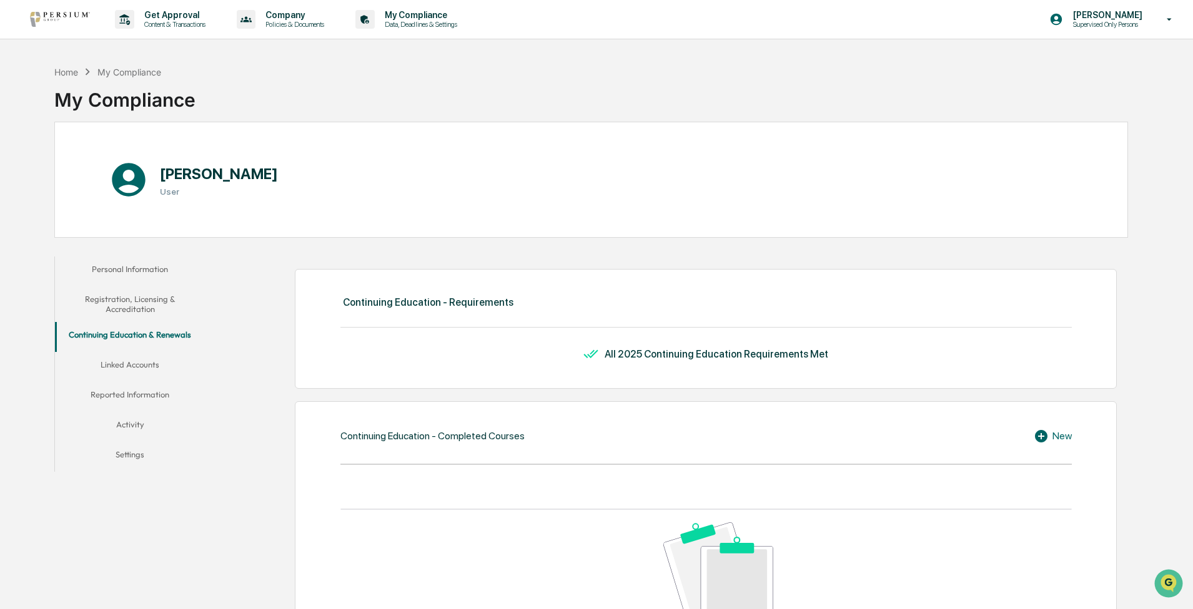
click at [129, 326] on button "Linked Accounts" at bounding box center [130, 367] width 150 height 30
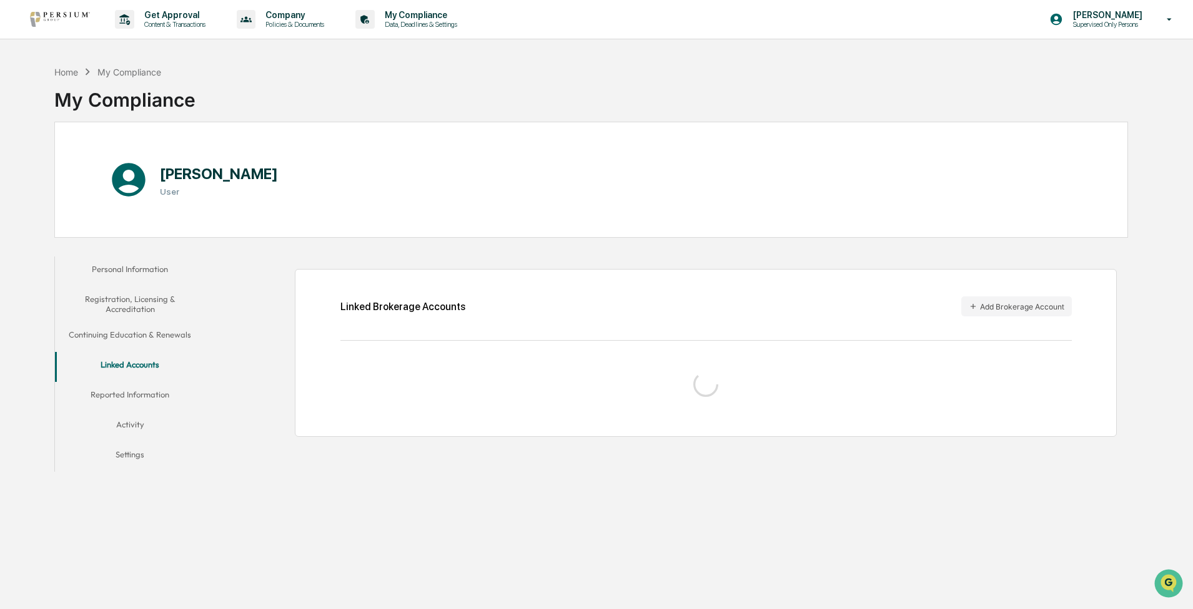
click at [126, 326] on button "Settings" at bounding box center [130, 457] width 150 height 30
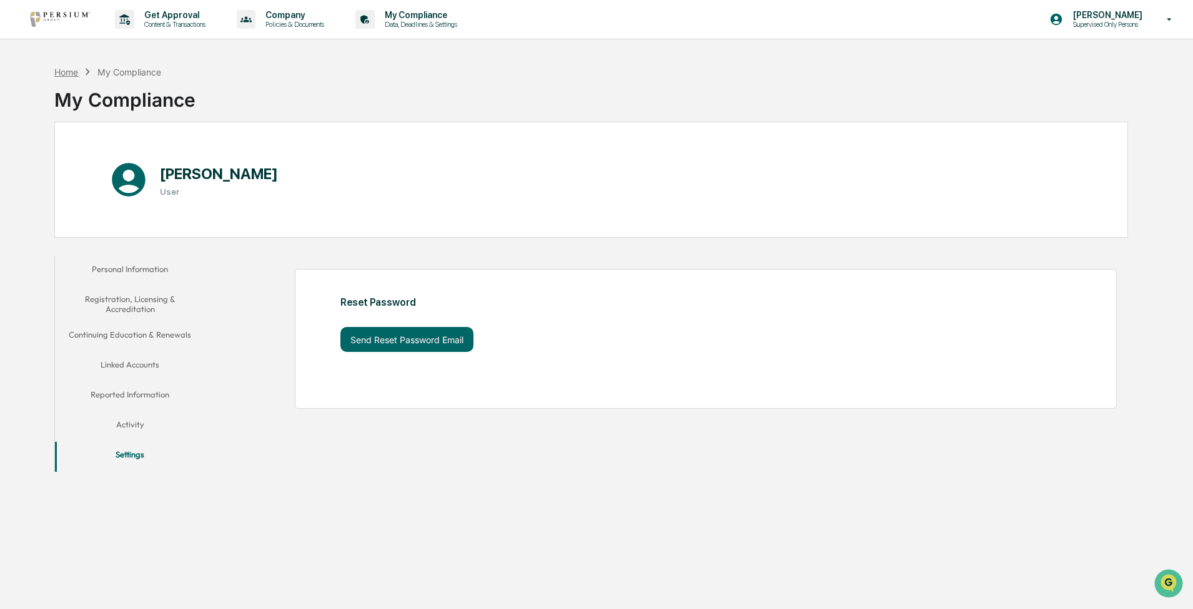
click at [78, 74] on div "Home" at bounding box center [66, 72] width 24 height 11
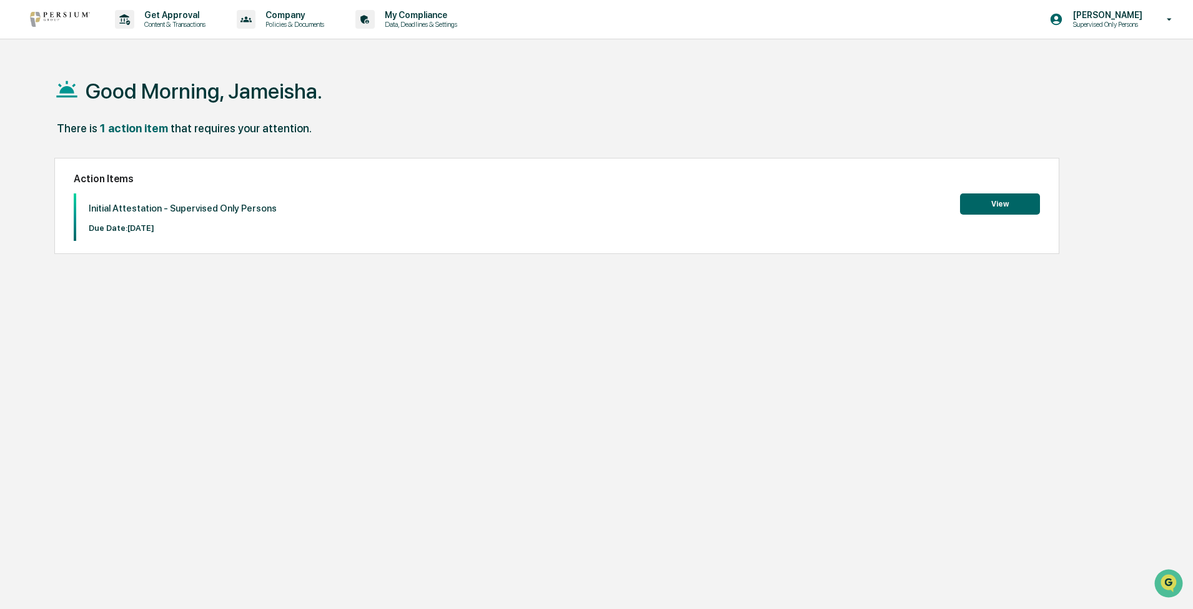
click at [599, 190] on div "Action Items Initial Attestation - Supervised Only Persons Due Date: 2025-08-14…" at bounding box center [556, 206] width 1005 height 96
click at [599, 205] on button "View" at bounding box center [1000, 204] width 80 height 21
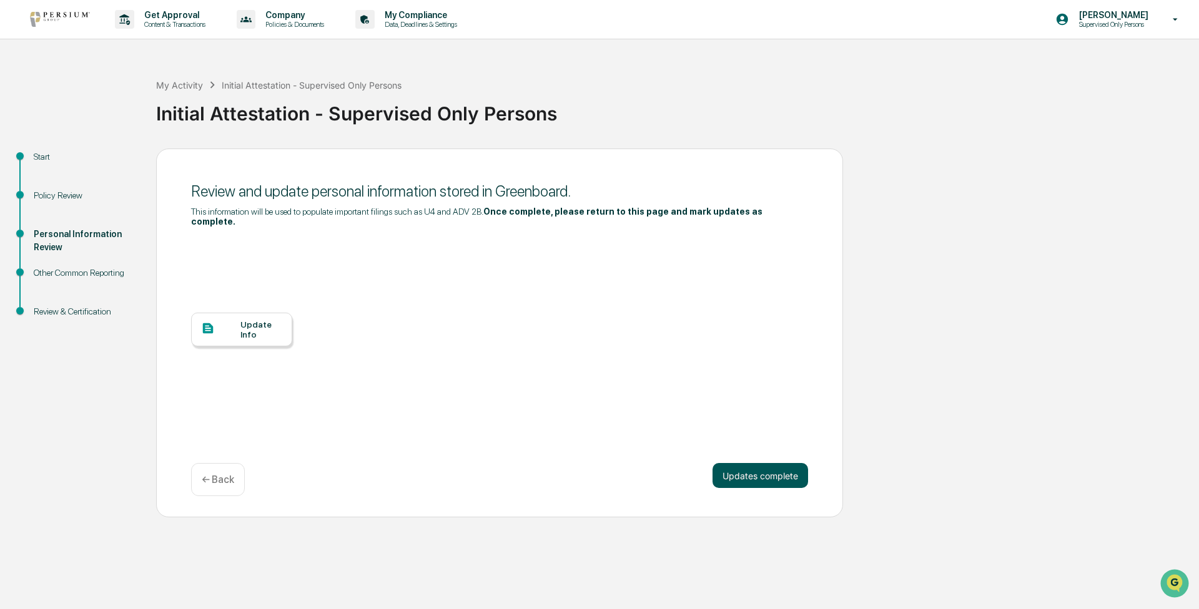
click at [599, 326] on button "Updates complete" at bounding box center [761, 475] width 96 height 25
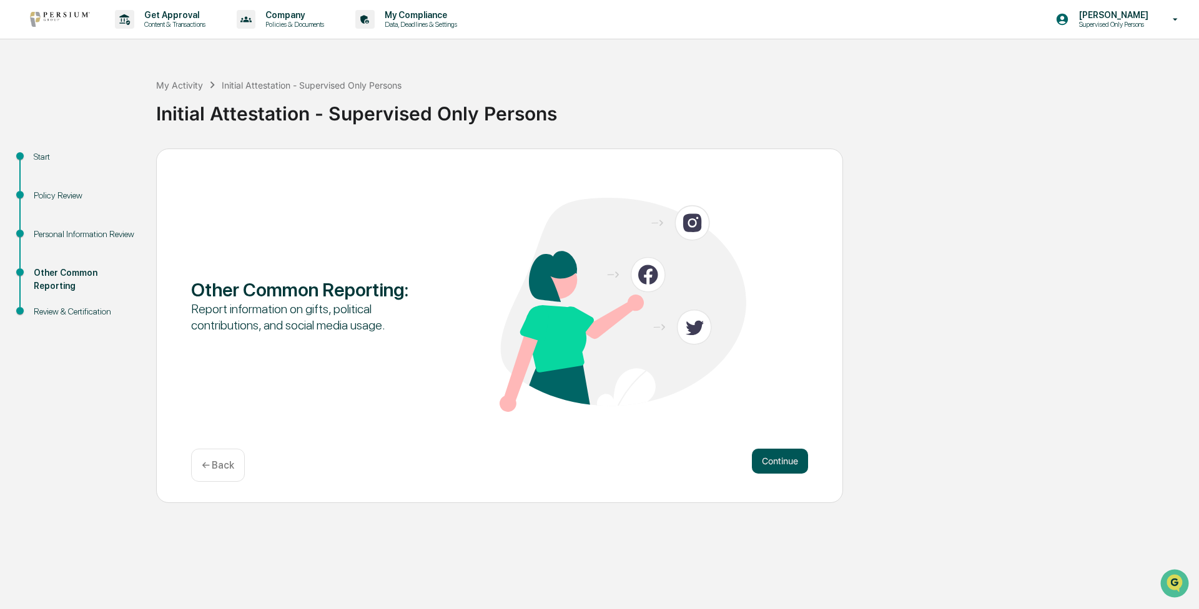
click at [599, 326] on button "Continue" at bounding box center [780, 461] width 56 height 25
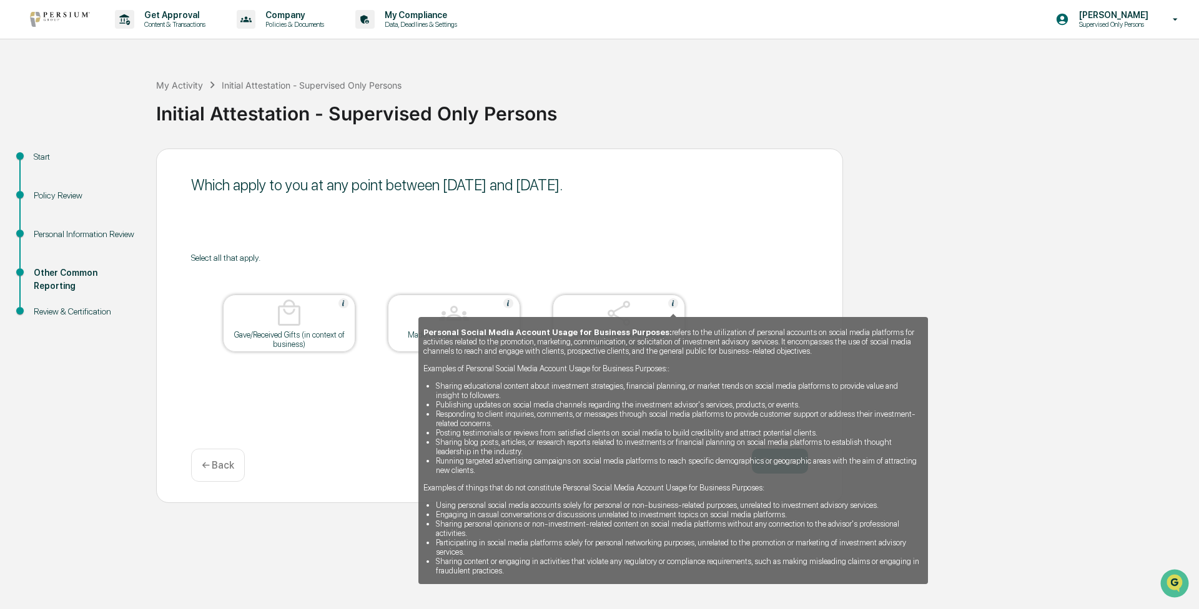
click at [599, 303] on img at bounding box center [673, 304] width 10 height 10
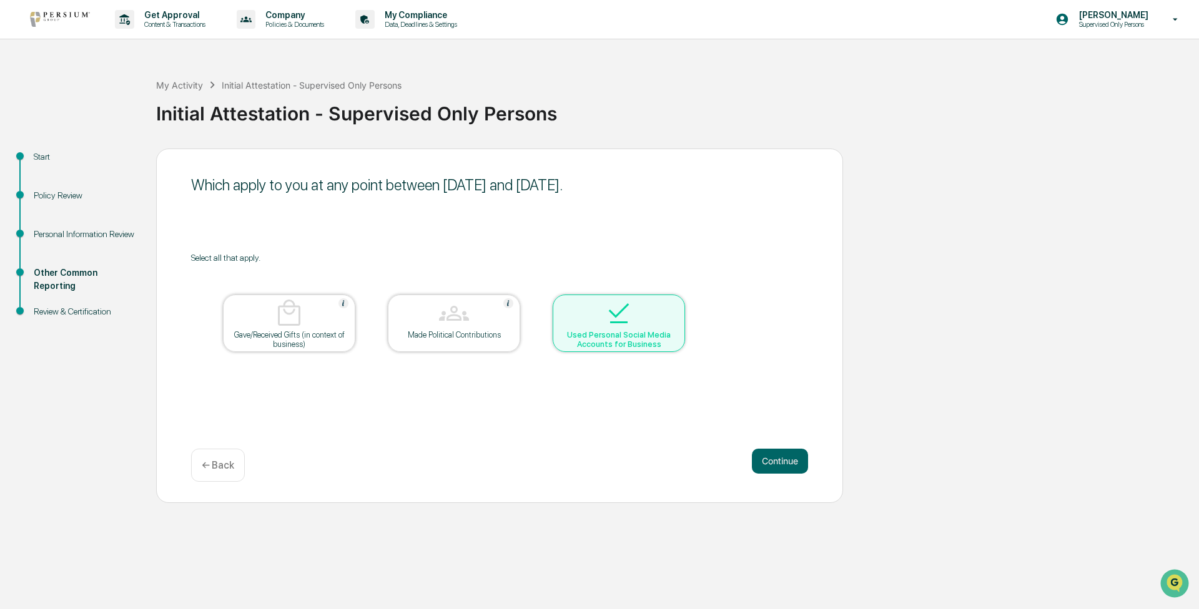
click at [599, 312] on div at bounding box center [618, 315] width 125 height 32
click at [599, 326] on button "Continue" at bounding box center [780, 461] width 56 height 25
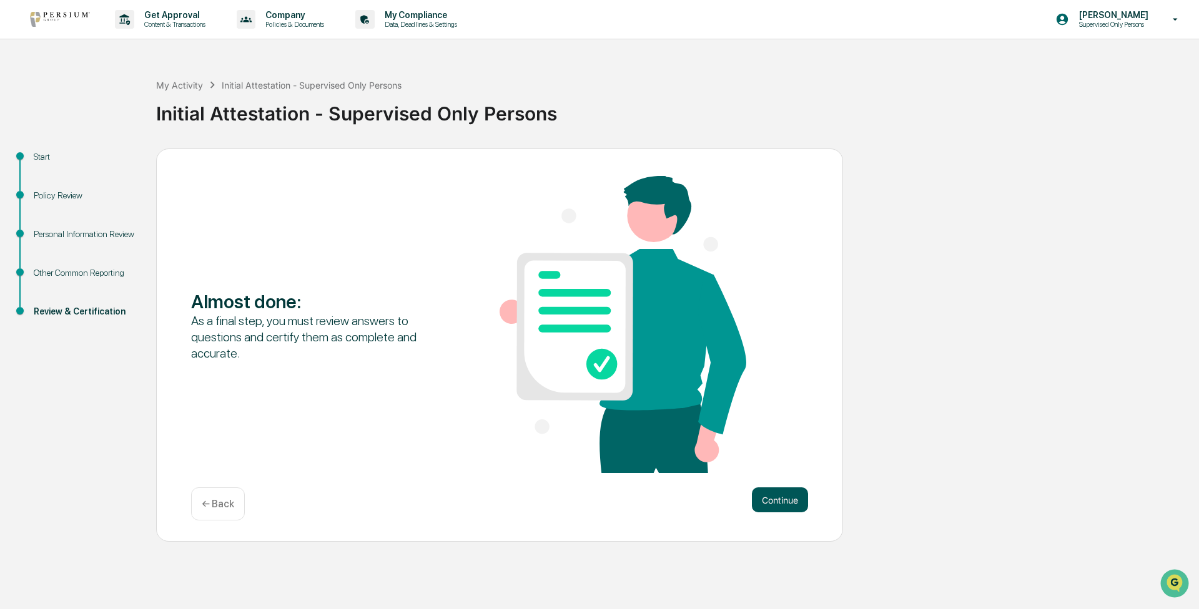
click at [599, 326] on button "Continue" at bounding box center [780, 500] width 56 height 25
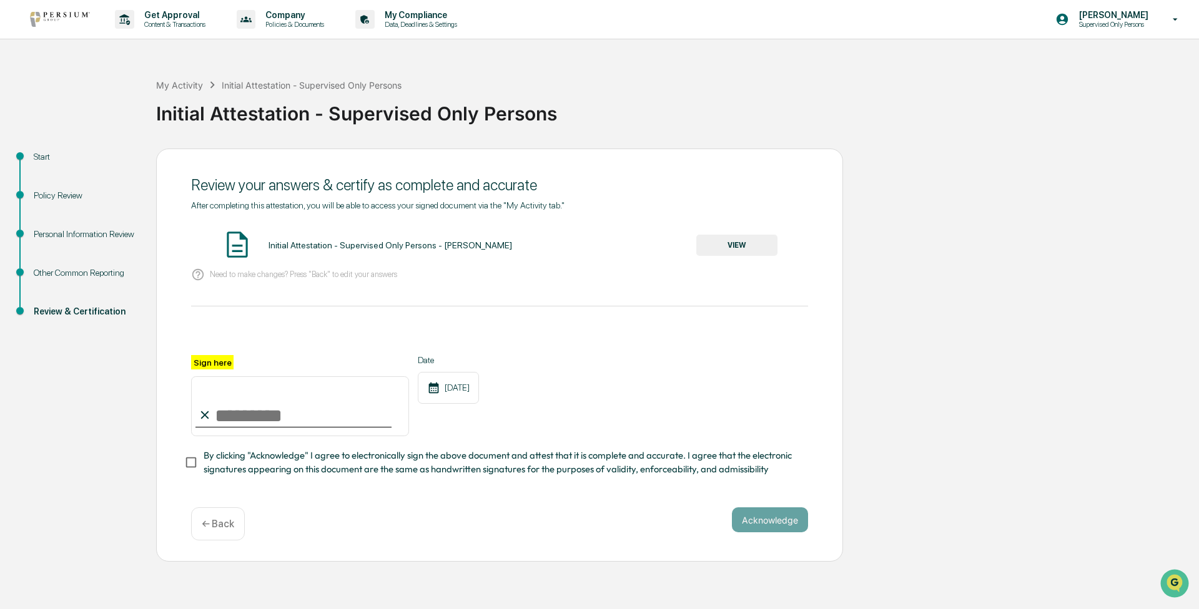
click at [599, 256] on button "VIEW" at bounding box center [736, 245] width 81 height 21
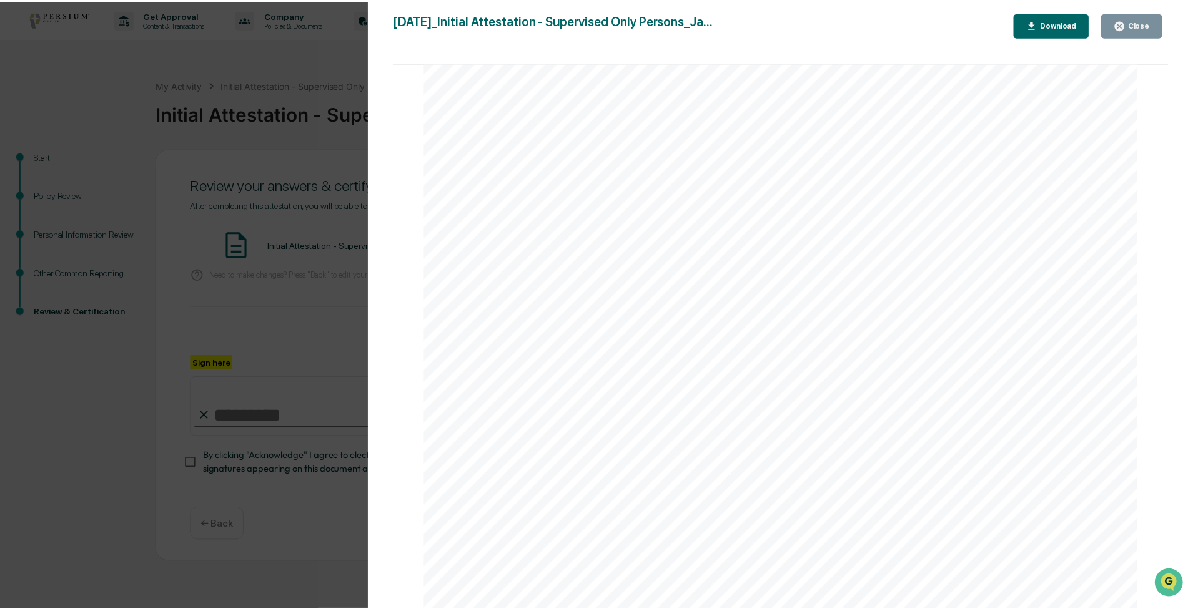
scroll to position [1499, 0]
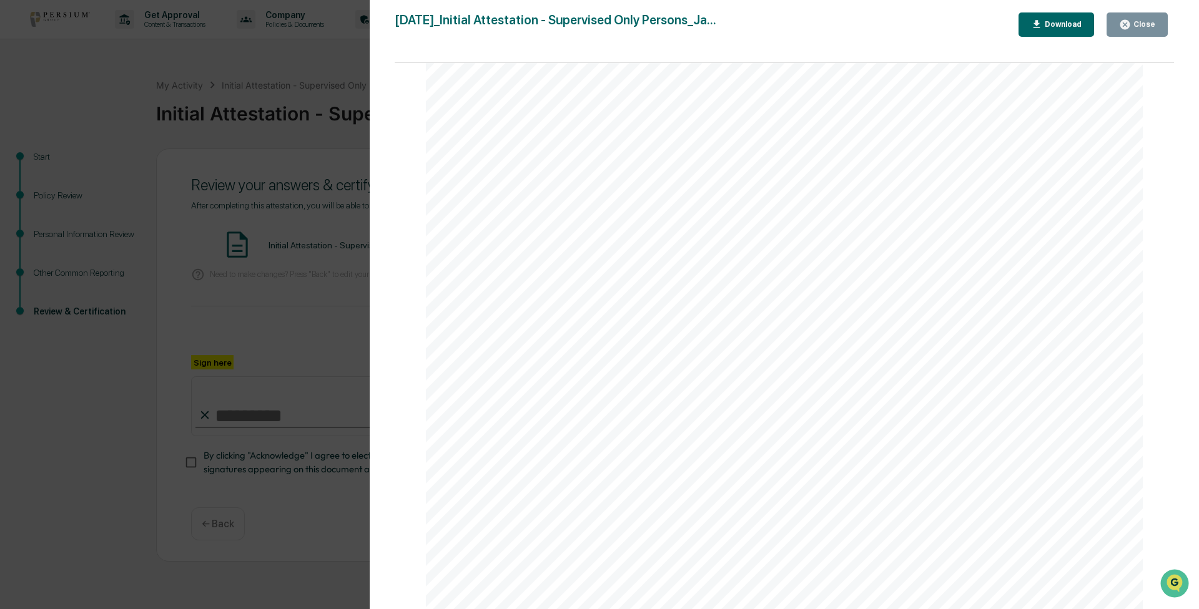
click at [599, 23] on div "Close" at bounding box center [1143, 24] width 24 height 9
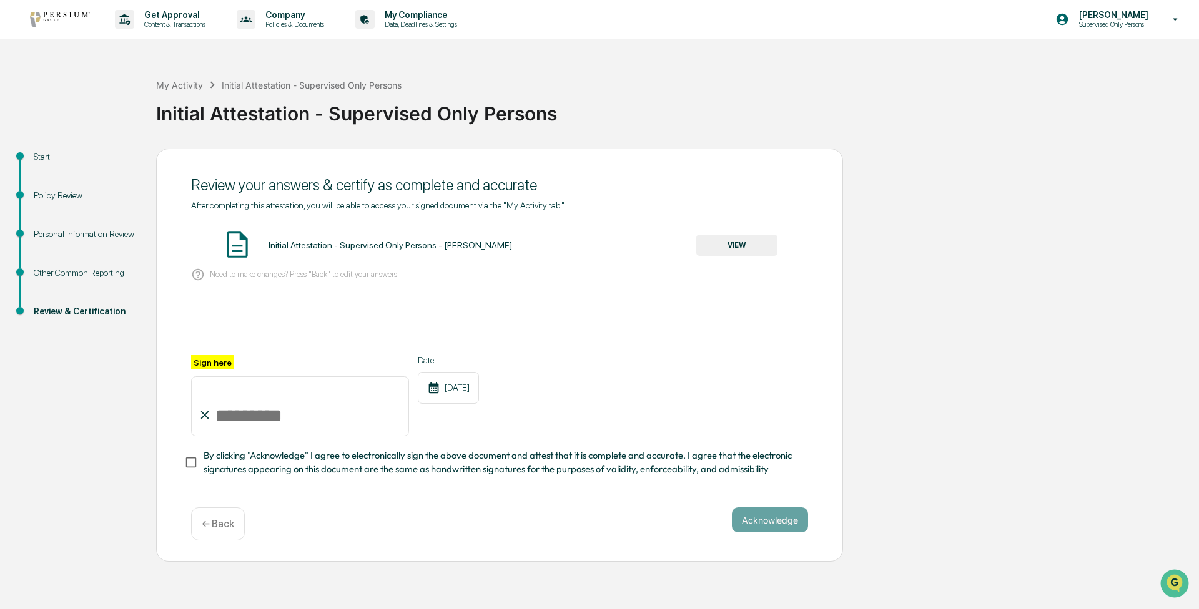
click at [265, 326] on input "Sign here" at bounding box center [300, 407] width 218 height 60
drag, startPoint x: 225, startPoint y: 417, endPoint x: 199, endPoint y: 410, distance: 27.1
click at [199, 326] on input "**********" at bounding box center [300, 407] width 218 height 60
type input "**********"
click at [599, 326] on button "Acknowledge" at bounding box center [770, 520] width 76 height 25
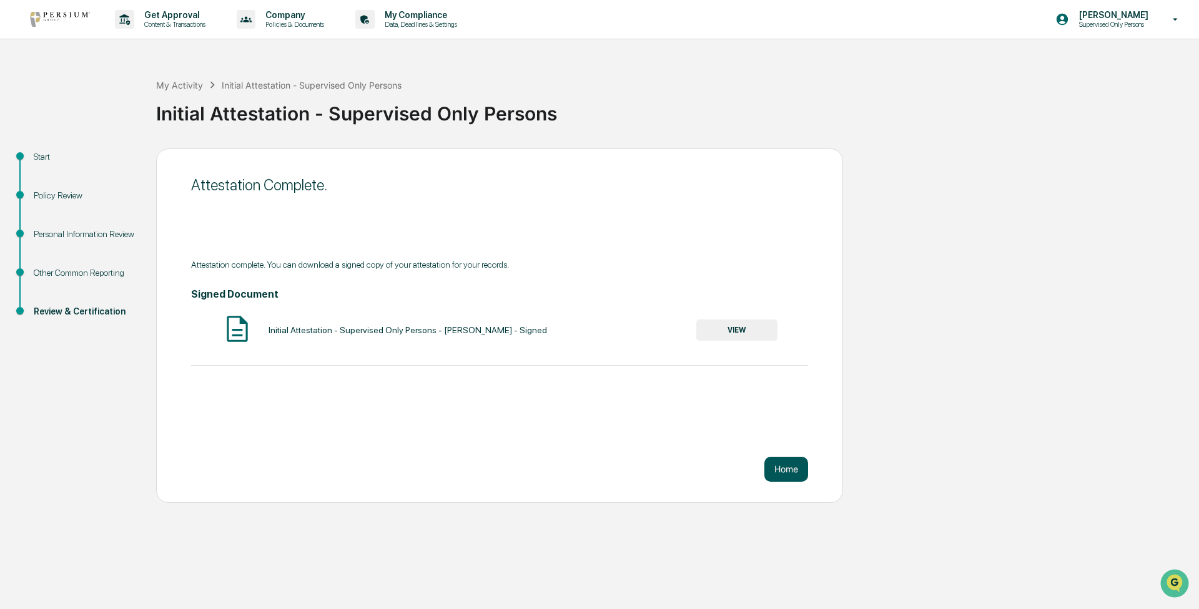
click at [599, 326] on button "Home" at bounding box center [786, 469] width 44 height 25
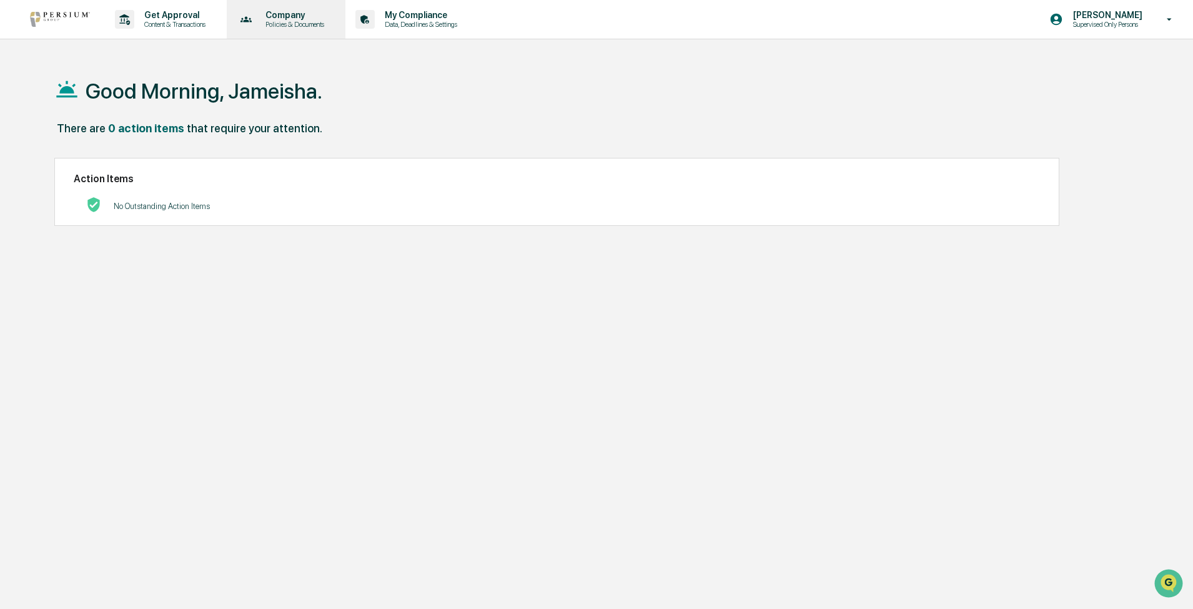
click at [295, 23] on p "Policies & Documents" at bounding box center [292, 24] width 75 height 9
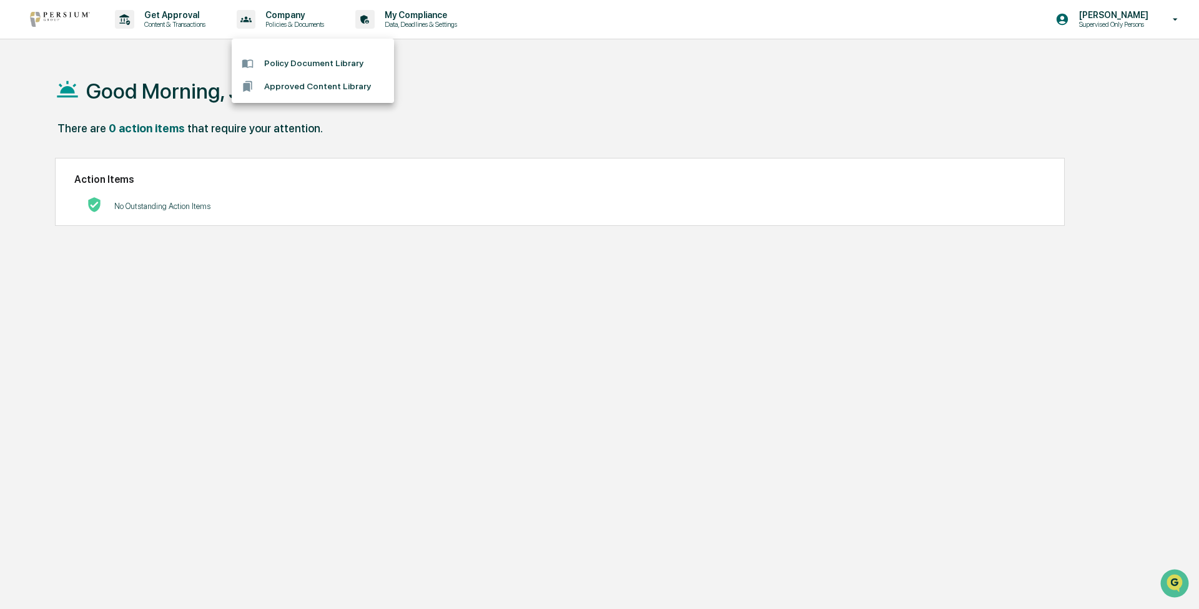
click at [156, 23] on div at bounding box center [599, 304] width 1199 height 609
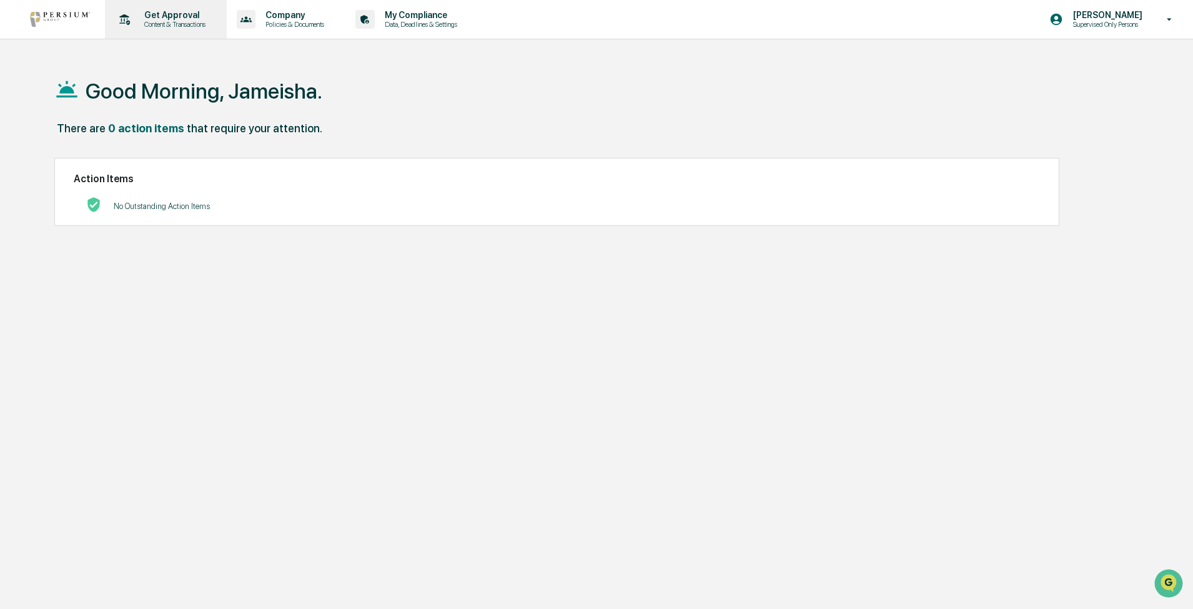
click at [155, 16] on p "Get Approval" at bounding box center [172, 15] width 77 height 10
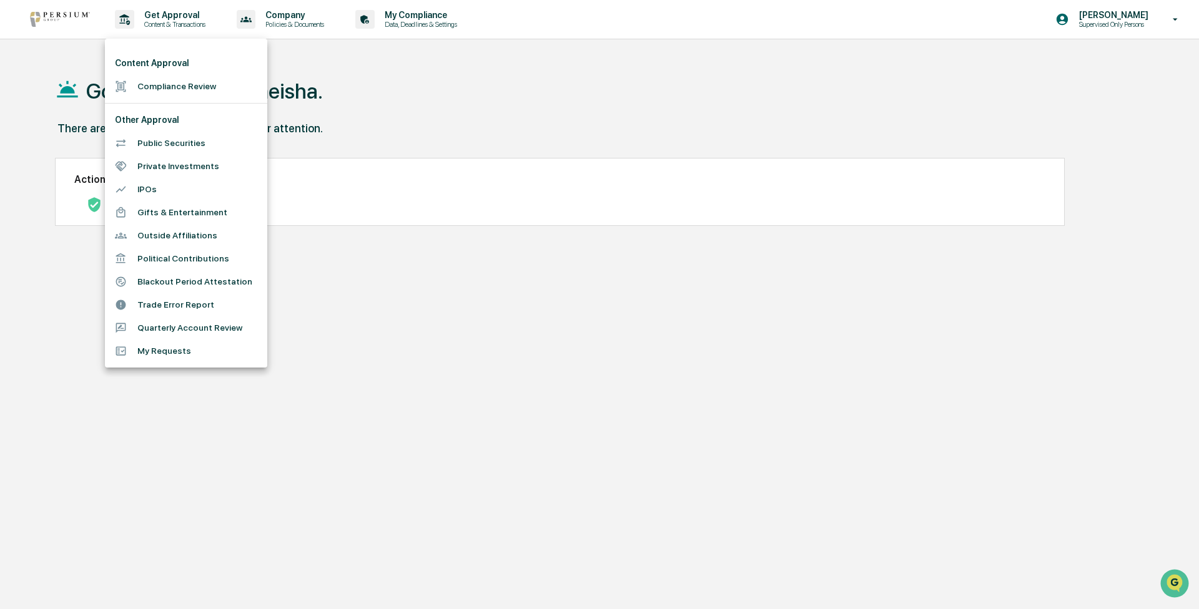
click at [174, 83] on li "Compliance Review" at bounding box center [186, 86] width 162 height 23
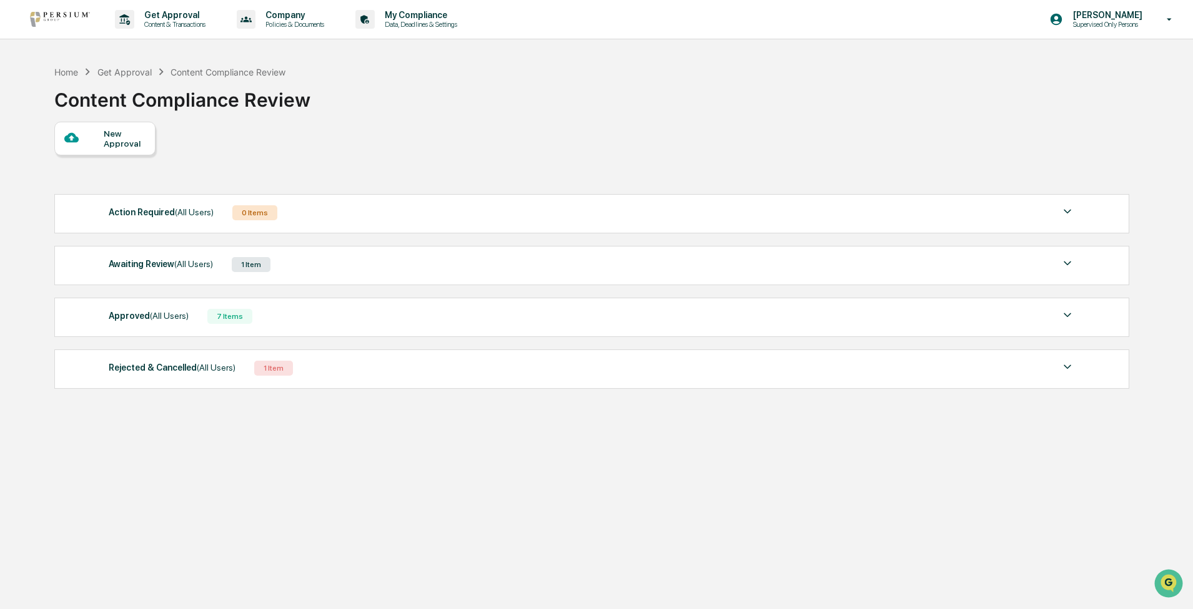
click at [599, 315] on img at bounding box center [1067, 315] width 15 height 15
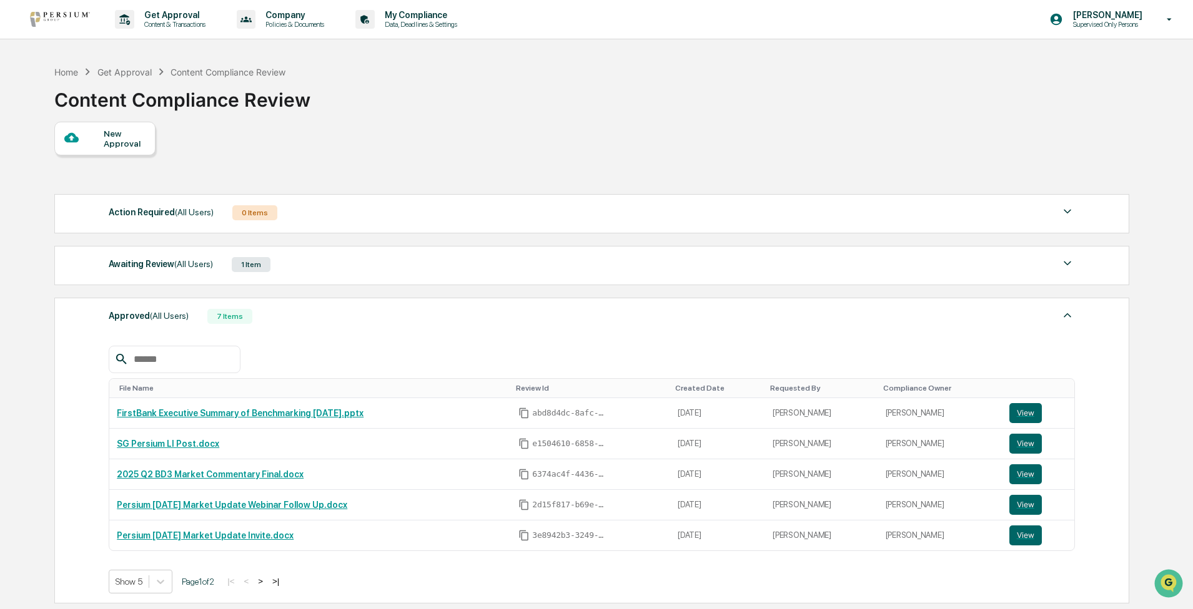
click at [599, 265] on img at bounding box center [1067, 263] width 15 height 15
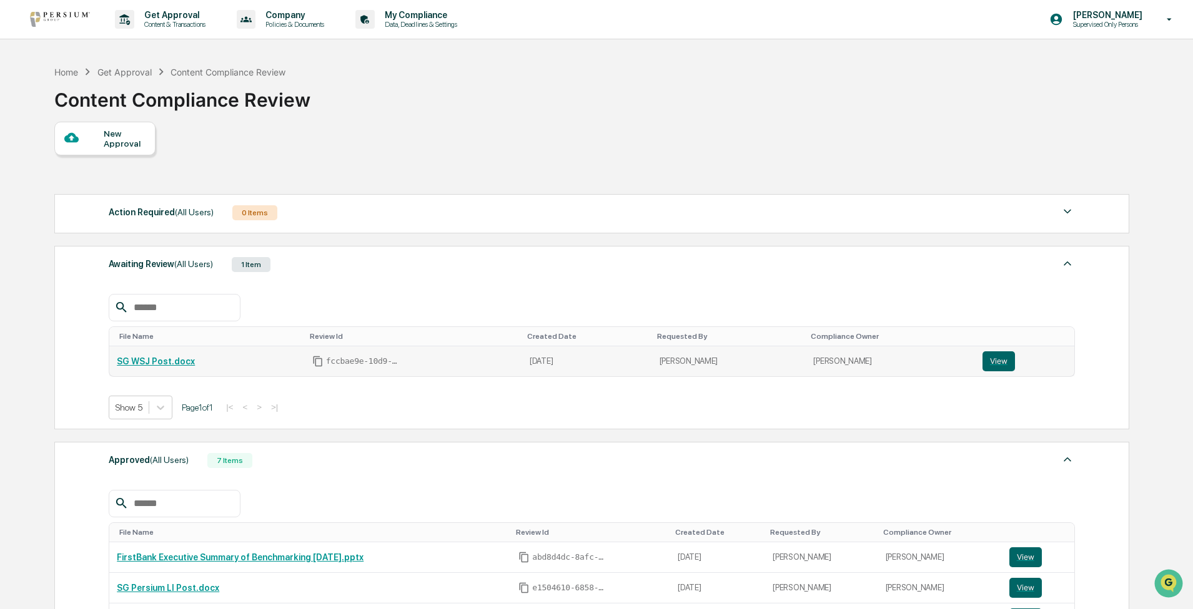
click at [185, 326] on link "SG WSJ Post.docx" at bounding box center [156, 362] width 78 height 10
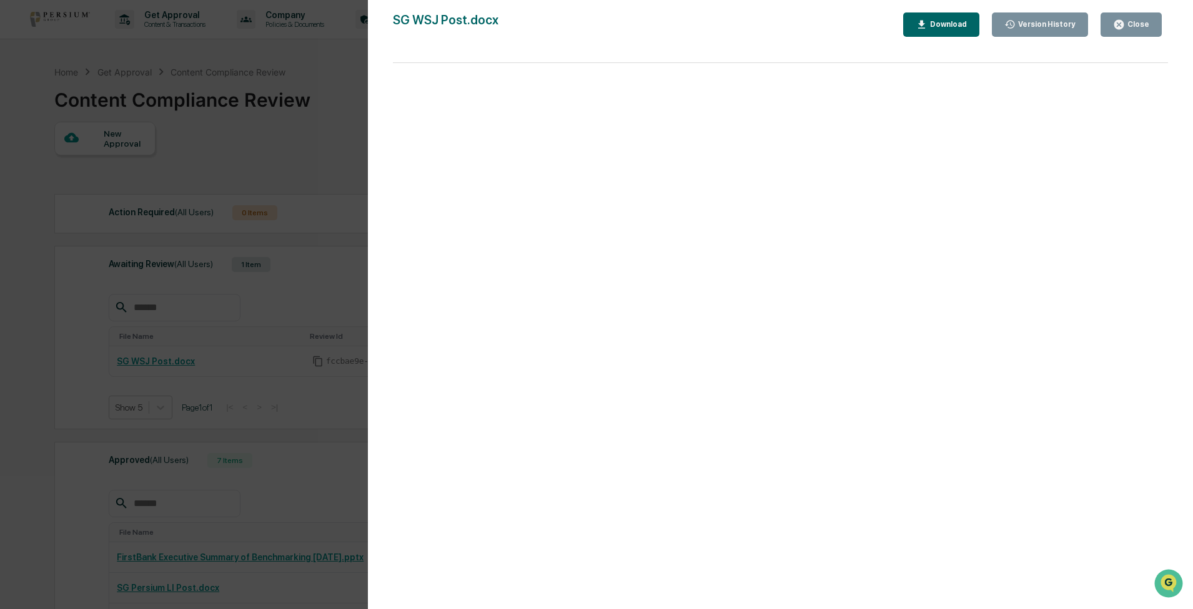
click at [599, 34] on button "Close" at bounding box center [1130, 24] width 61 height 24
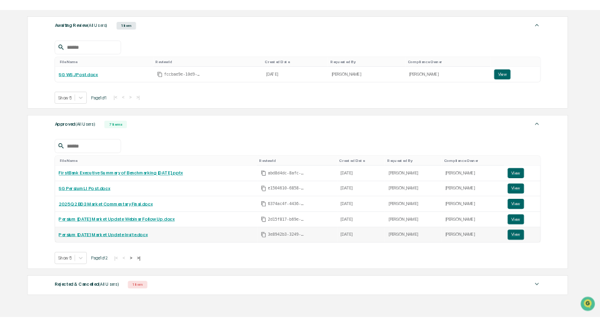
scroll to position [303, 0]
